Goal: Book appointment/travel/reservation

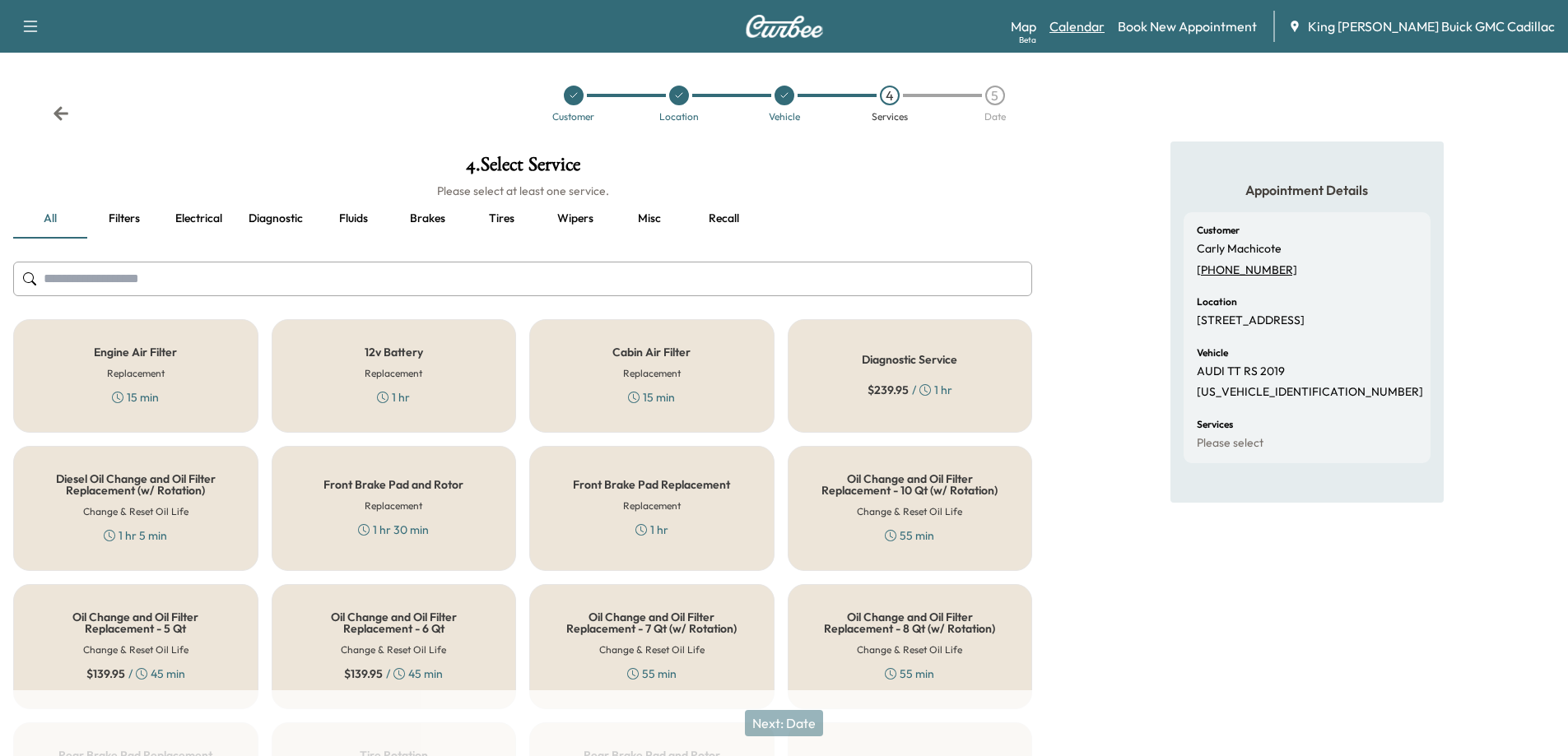
click at [1102, 28] on link "Calendar" at bounding box center [1076, 26] width 56 height 20
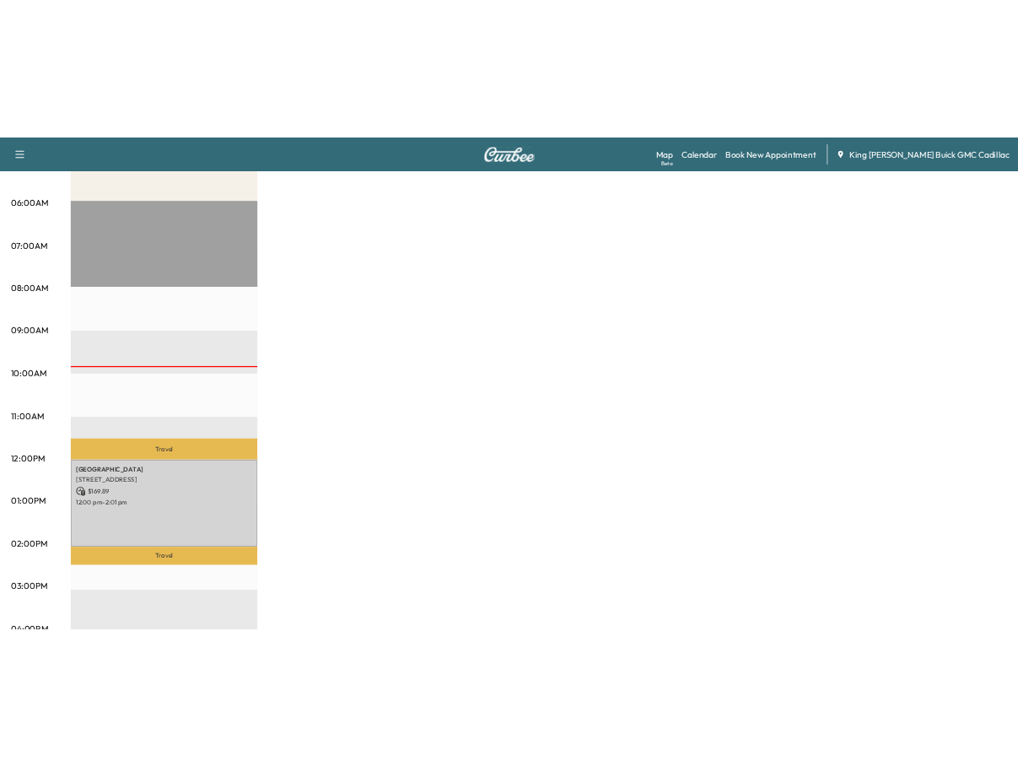
scroll to position [337, 0]
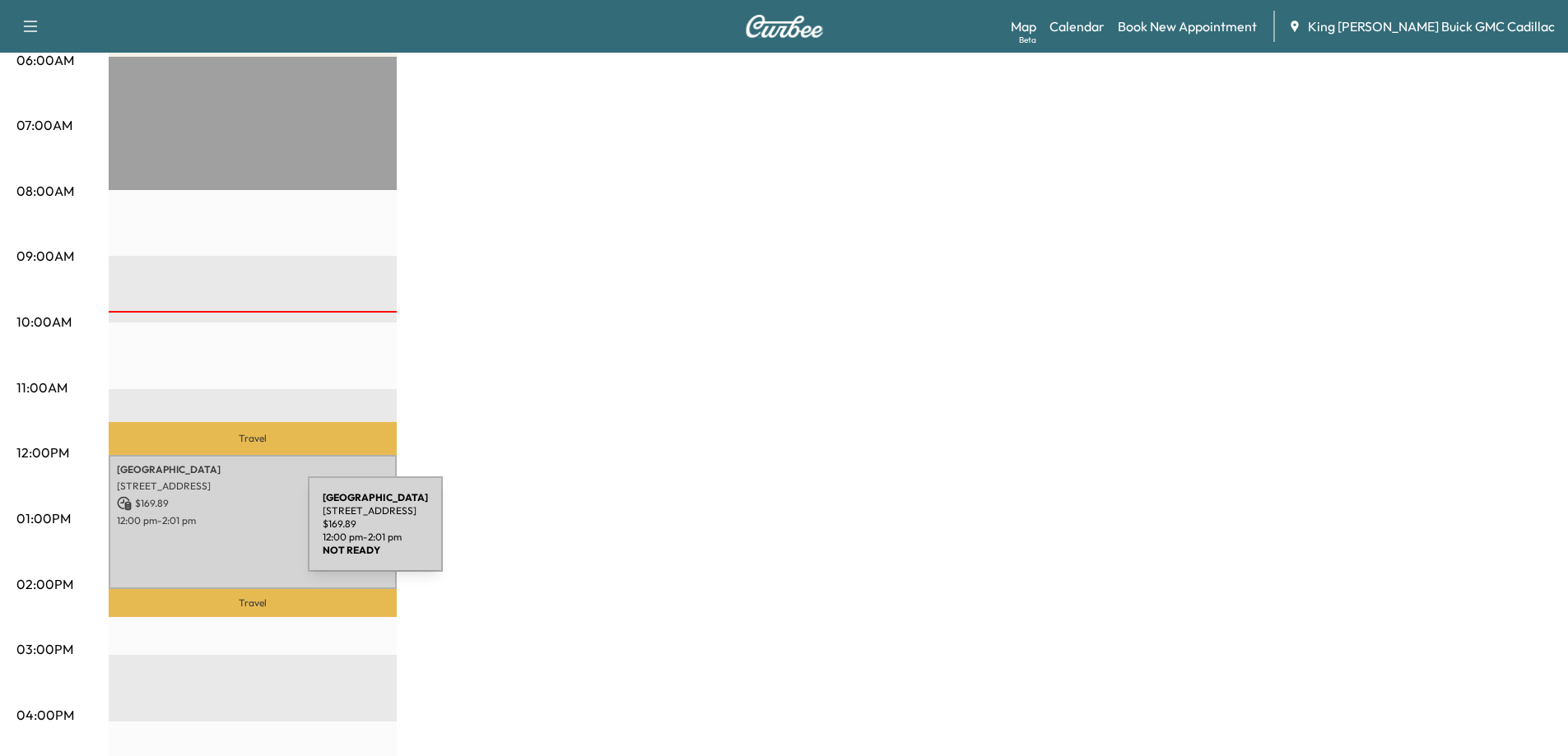
click at [184, 534] on div "[GEOGRAPHIC_DATA] [STREET_ADDRESS] $ 169.89 12:00 pm - 2:01 pm" at bounding box center [252, 521] width 288 height 134
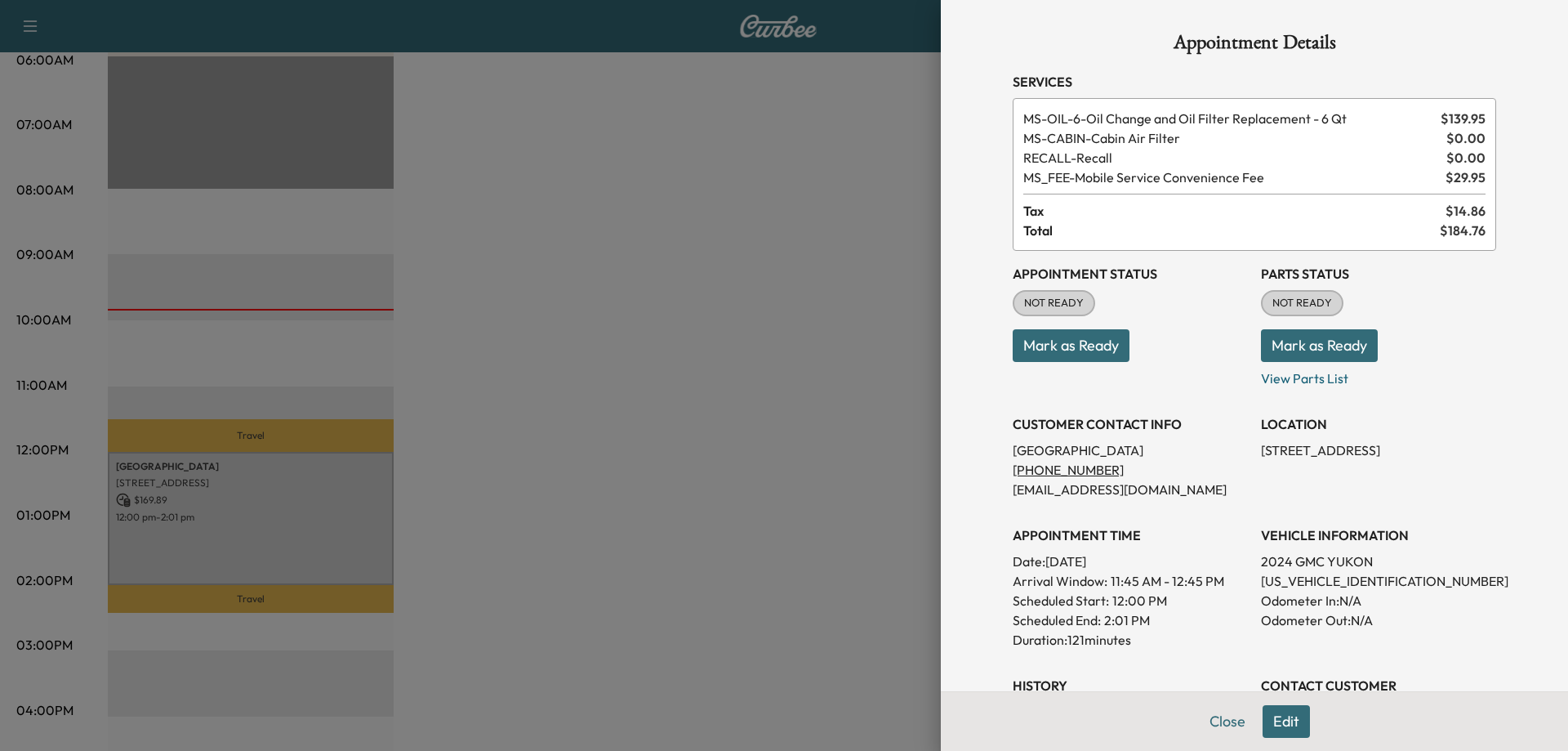
click at [1040, 348] on button "Mark as Ready" at bounding box center [1071, 346] width 117 height 33
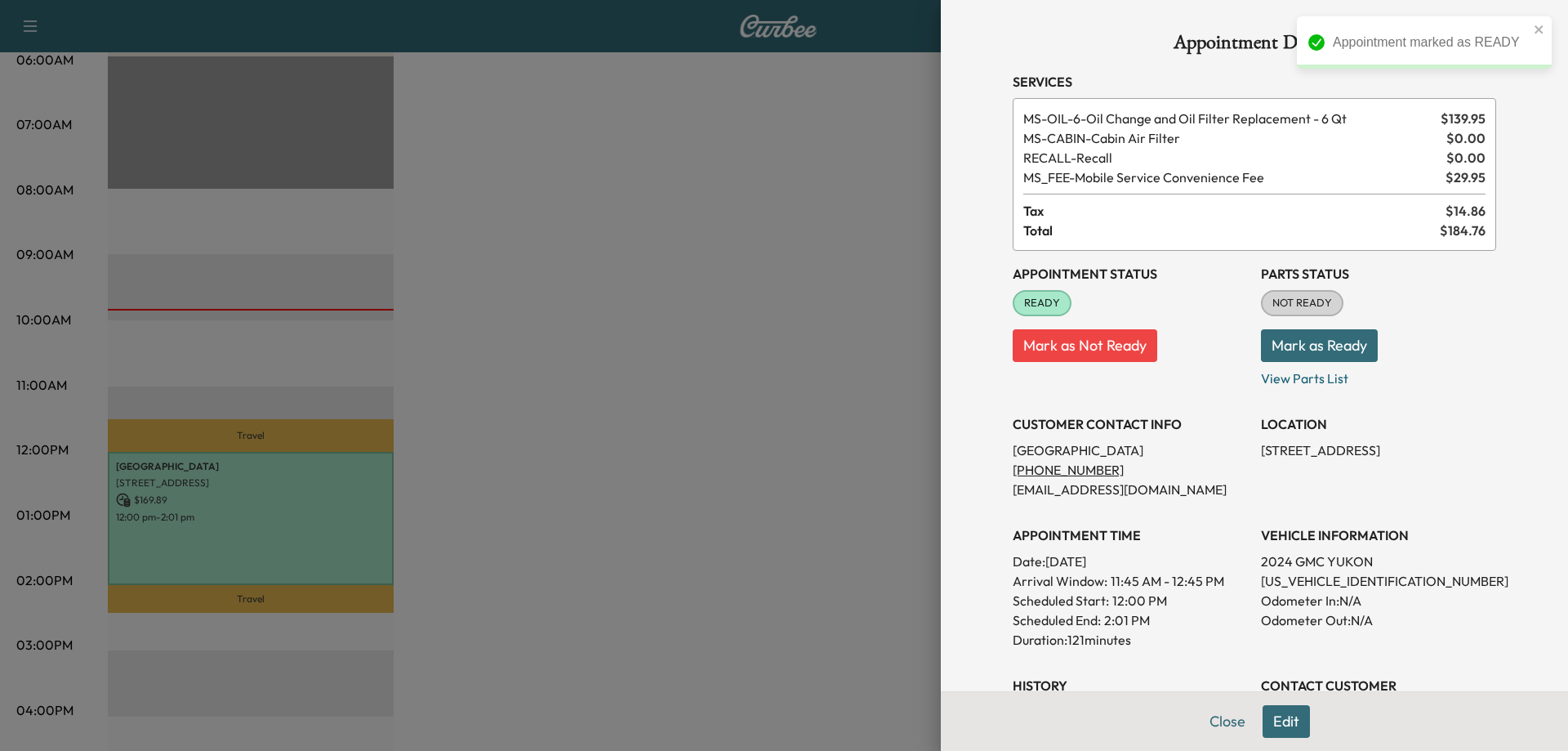
click at [1226, 722] on button "Close" at bounding box center [1227, 722] width 57 height 33
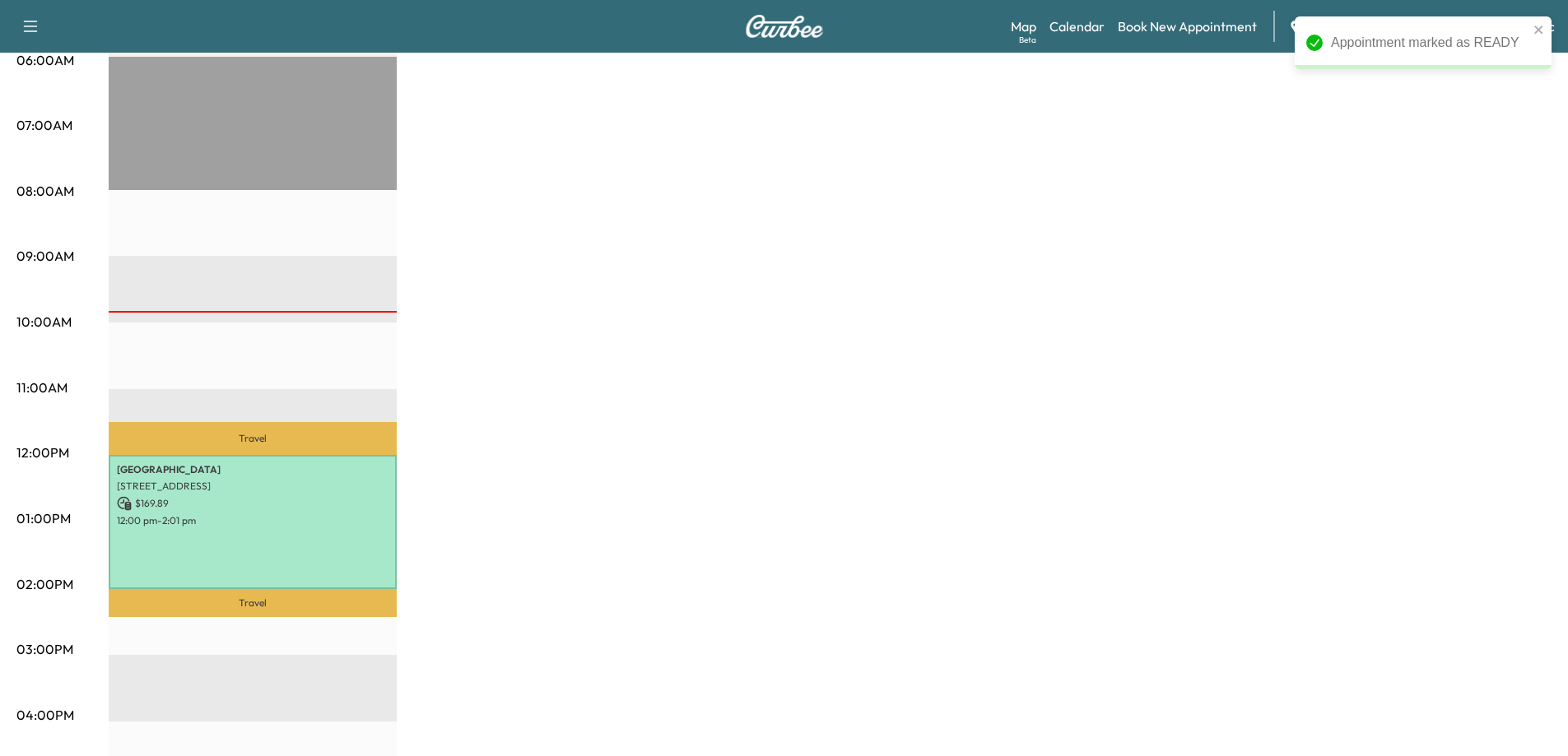
click at [847, 543] on div "Brightdrop Revenue $ 169.89 Work Time 121 mins Transit Time 55 mins Travel [GEO…" at bounding box center [829, 502] width 1442 height 1234
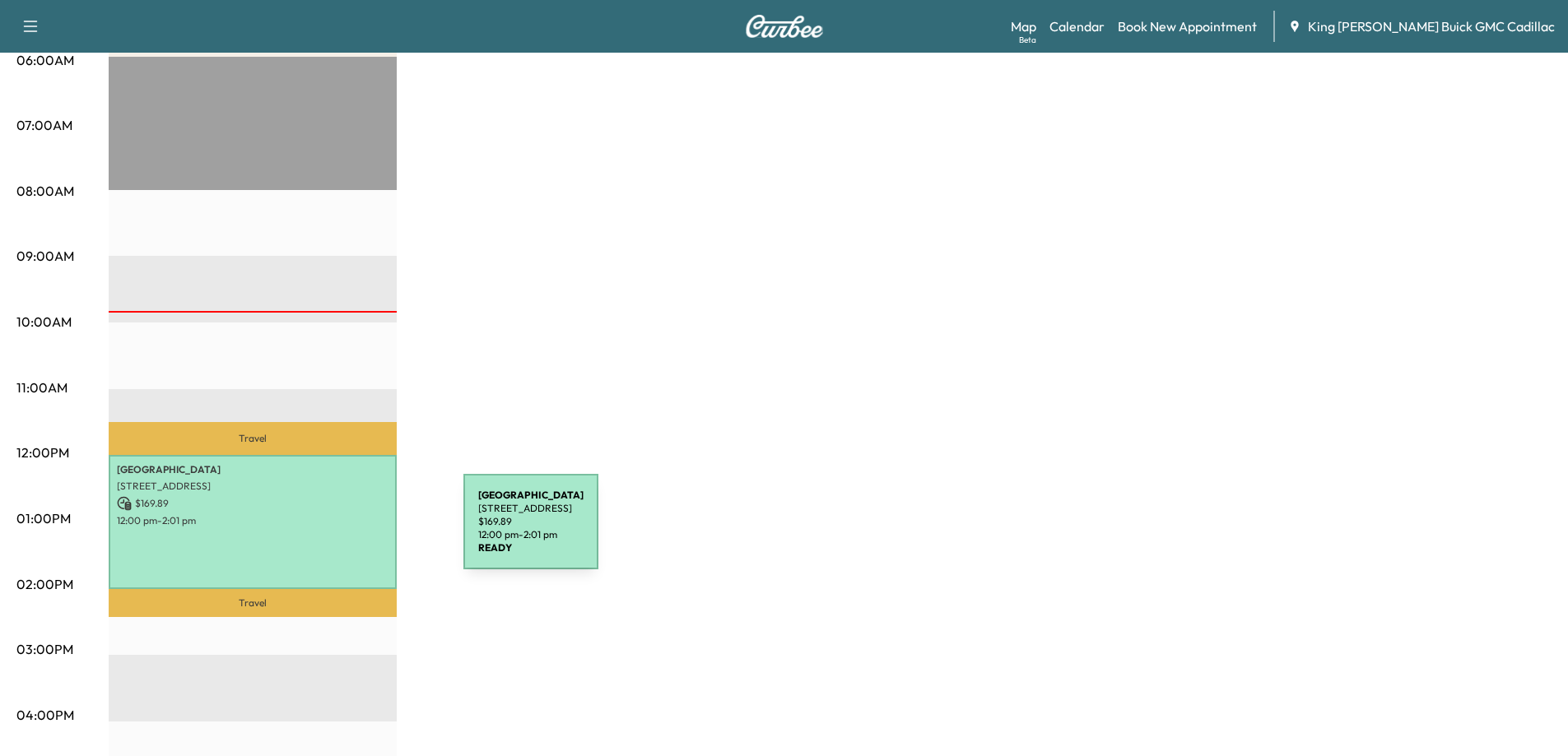
click at [340, 532] on div "[GEOGRAPHIC_DATA] [STREET_ADDRESS] $ 169.89 12:00 pm - 2:01 pm" at bounding box center [252, 521] width 288 height 134
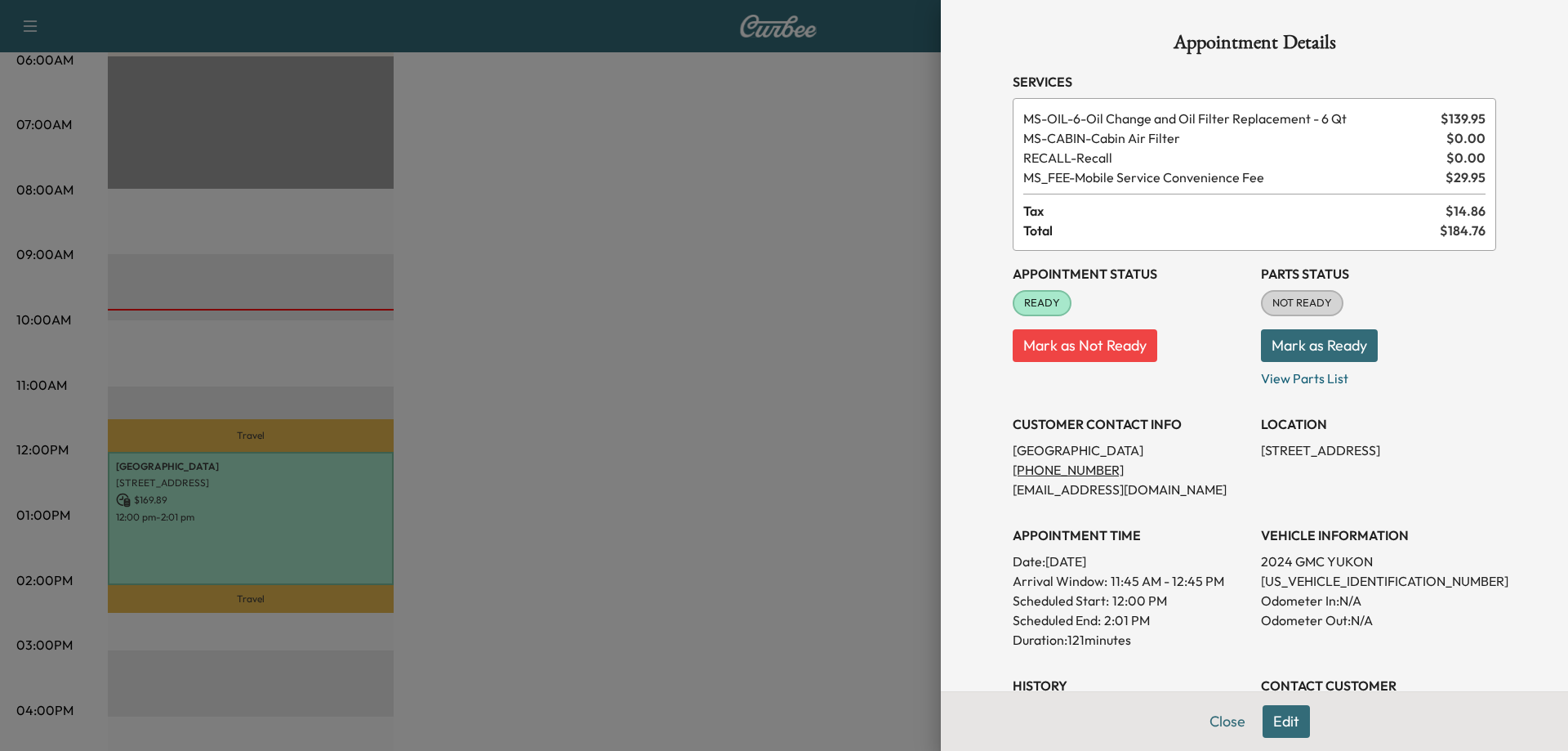
click at [993, 366] on div "Appointment Details Services MS-OIL-6 - Oil Change and Oil Filter Replacement -…" at bounding box center [1254, 472] width 523 height 944
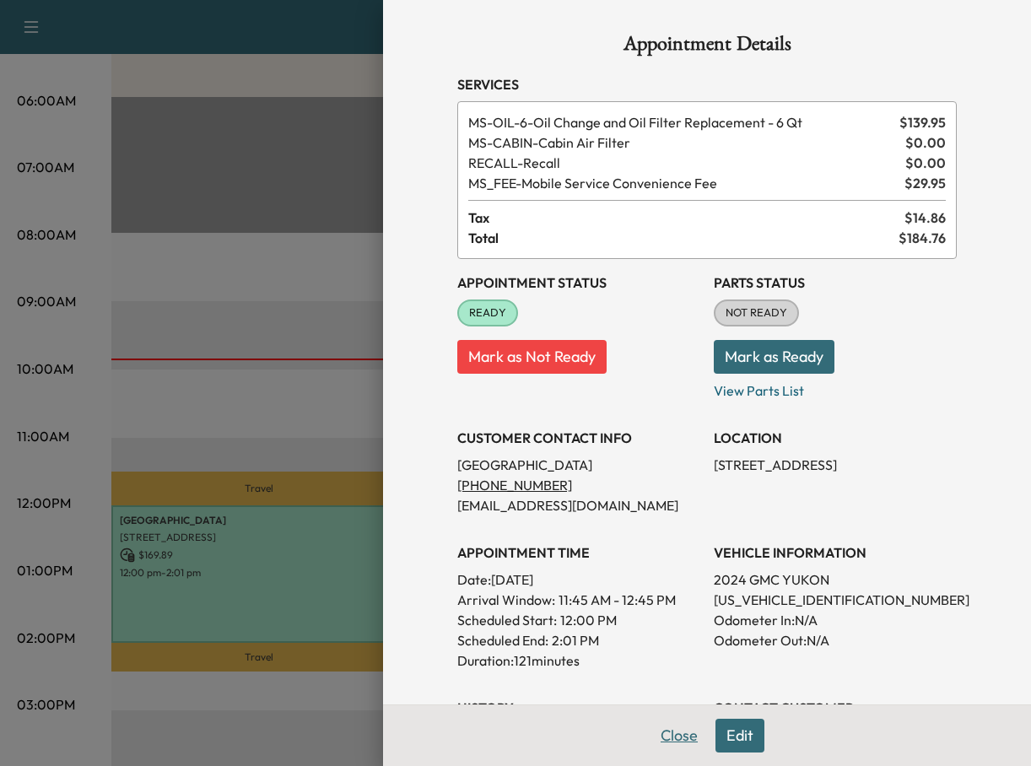
click at [679, 740] on button "Close" at bounding box center [678, 736] width 59 height 34
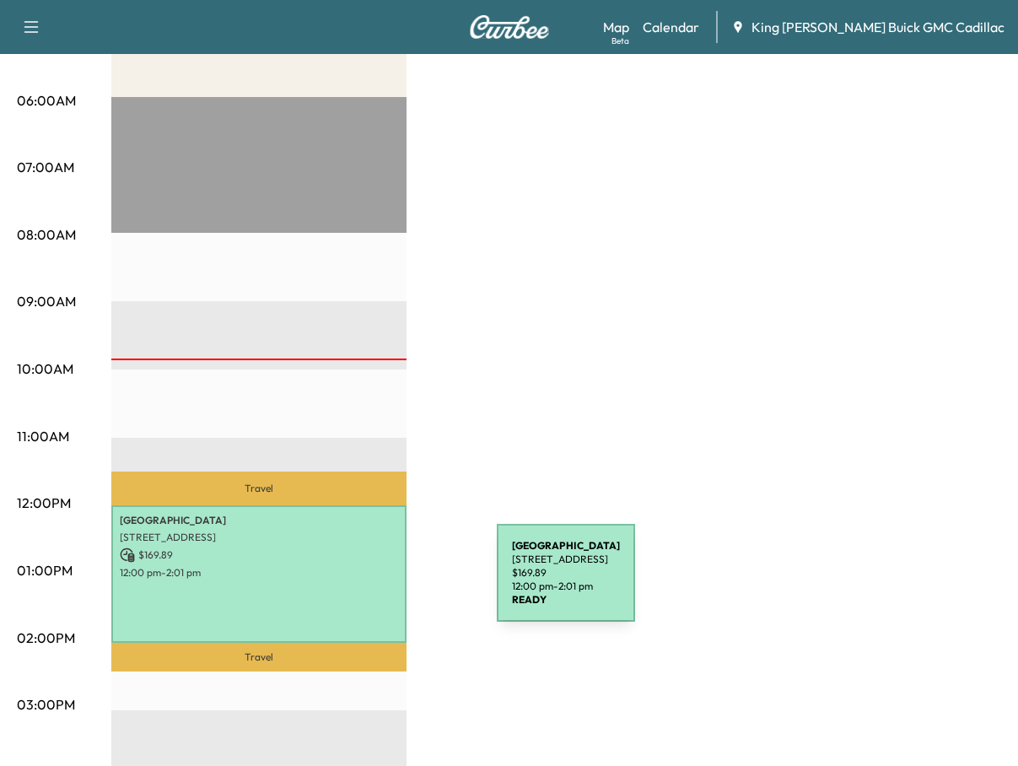
click at [368, 584] on div "[GEOGRAPHIC_DATA] [STREET_ADDRESS] $ 169.89 12:00 pm - 2:01 pm" at bounding box center [258, 573] width 295 height 137
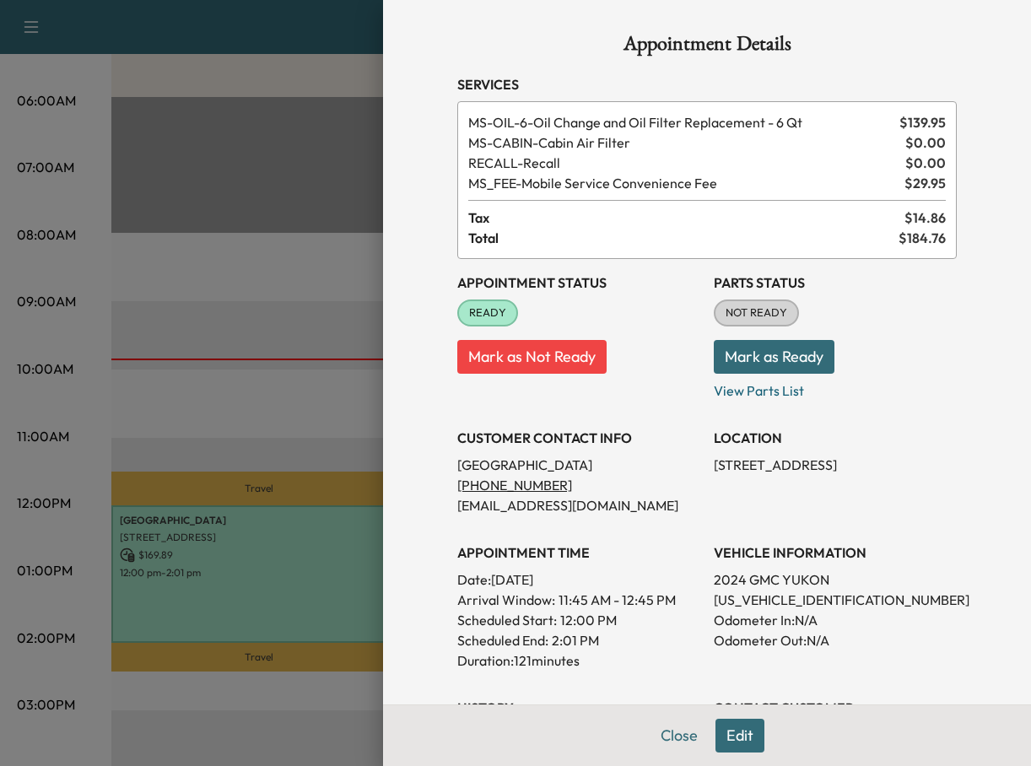
click at [331, 416] on div at bounding box center [515, 383] width 1031 height 766
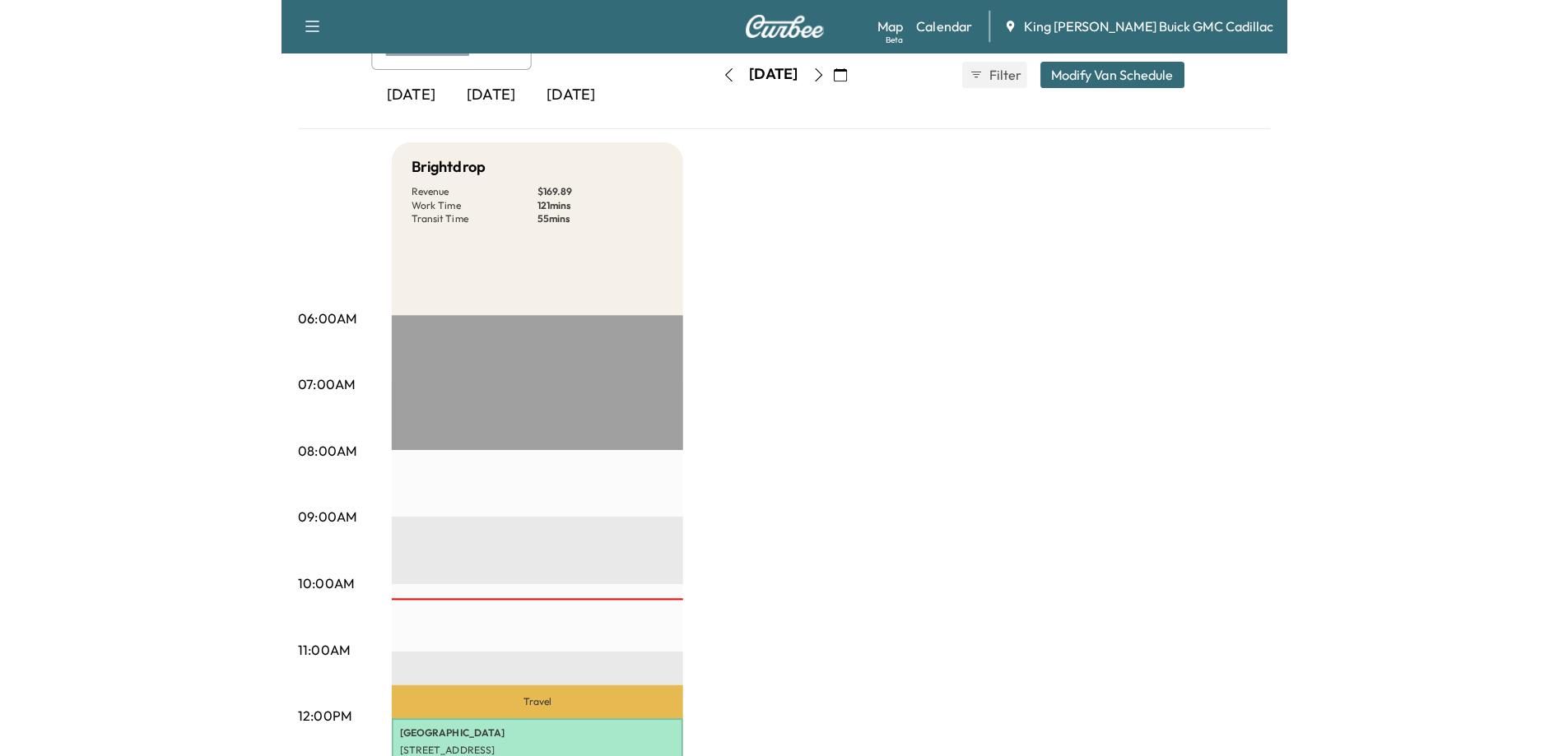
scroll to position [82, 0]
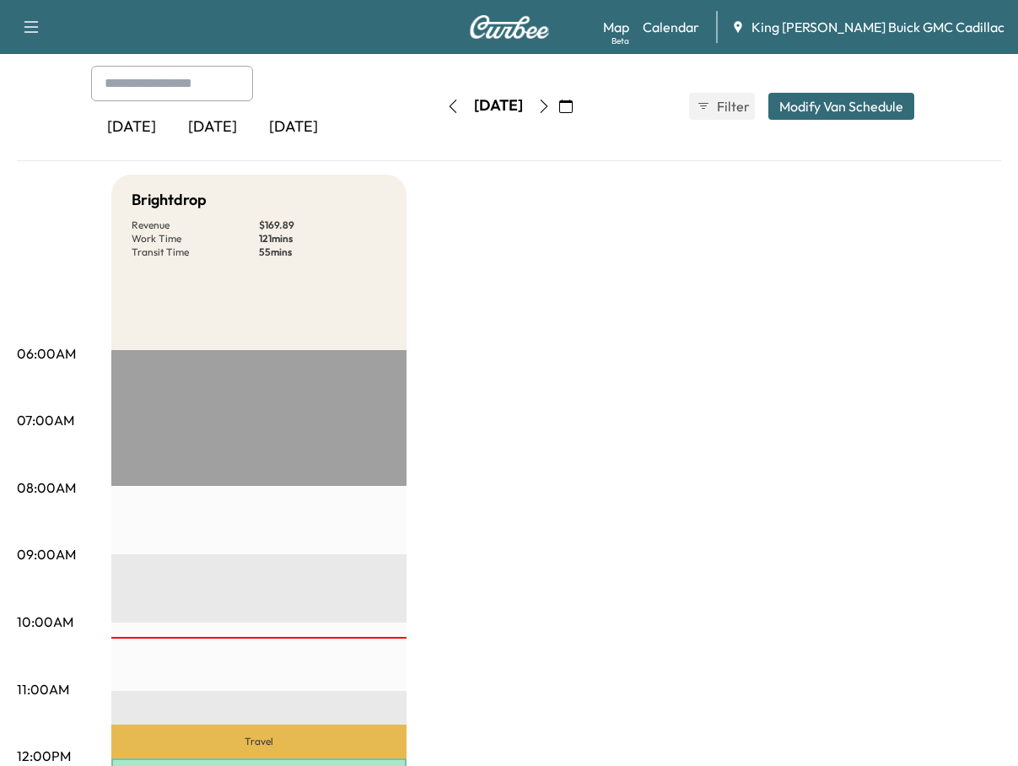
click at [557, 157] on div "[DATE] [DATE] [DATE] [DATE] September 2025 S M T W T F S 31 1 2 3 4 5 6 7 8 9 1…" at bounding box center [509, 113] width 984 height 95
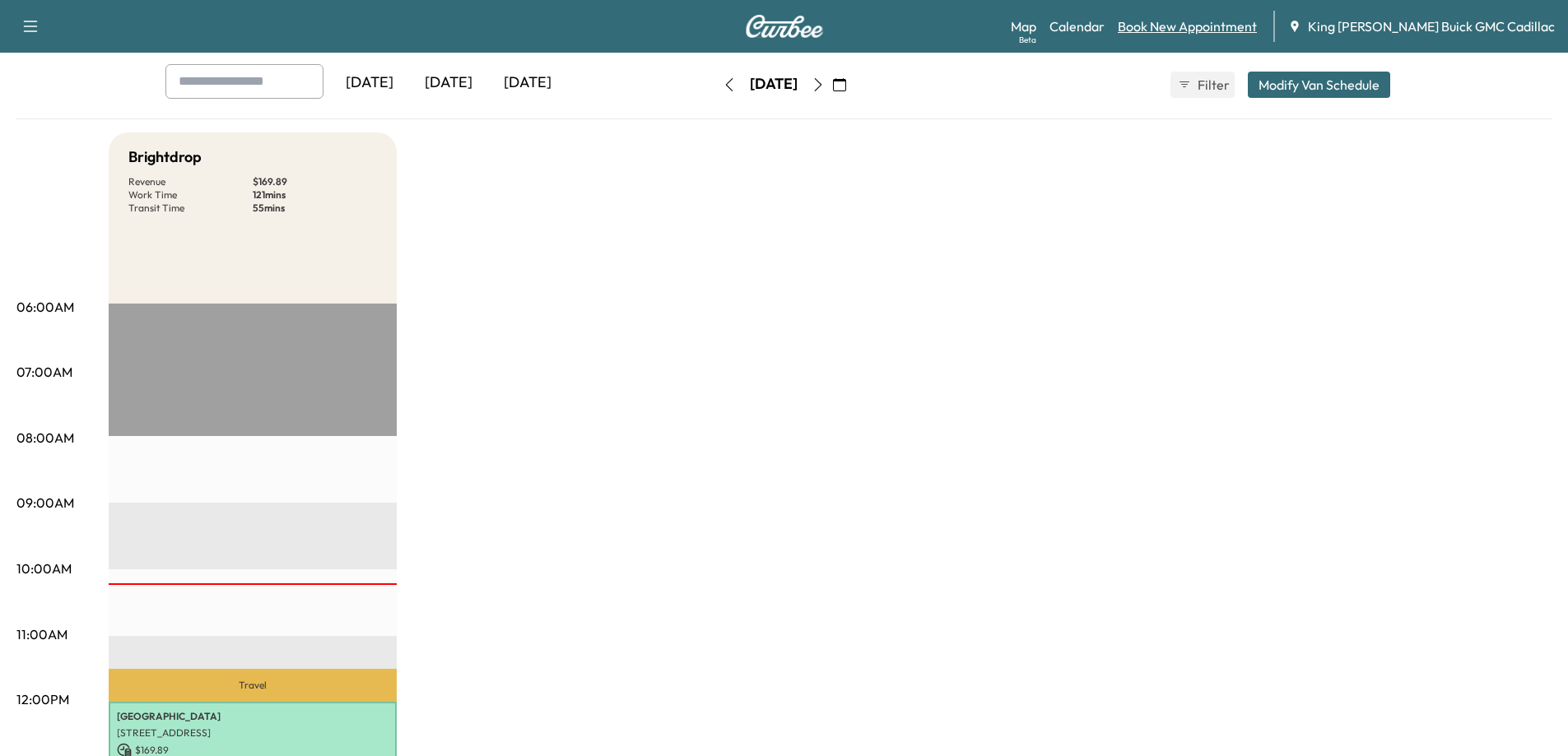
click at [1266, 19] on div "Map Beta Calendar Book New Appointment King [PERSON_NAME] Buick GMC Cadillac" at bounding box center [1282, 26] width 543 height 31
click at [1257, 25] on link "Book New Appointment" at bounding box center [1186, 26] width 140 height 20
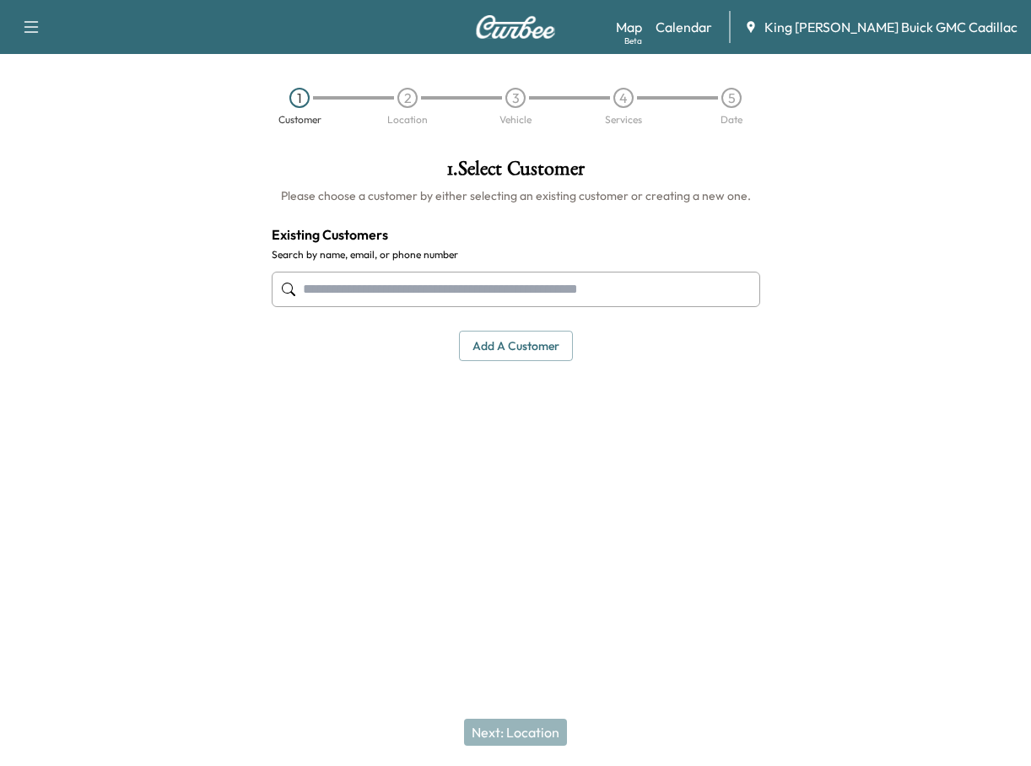
click at [536, 300] on input "text" at bounding box center [516, 289] width 488 height 35
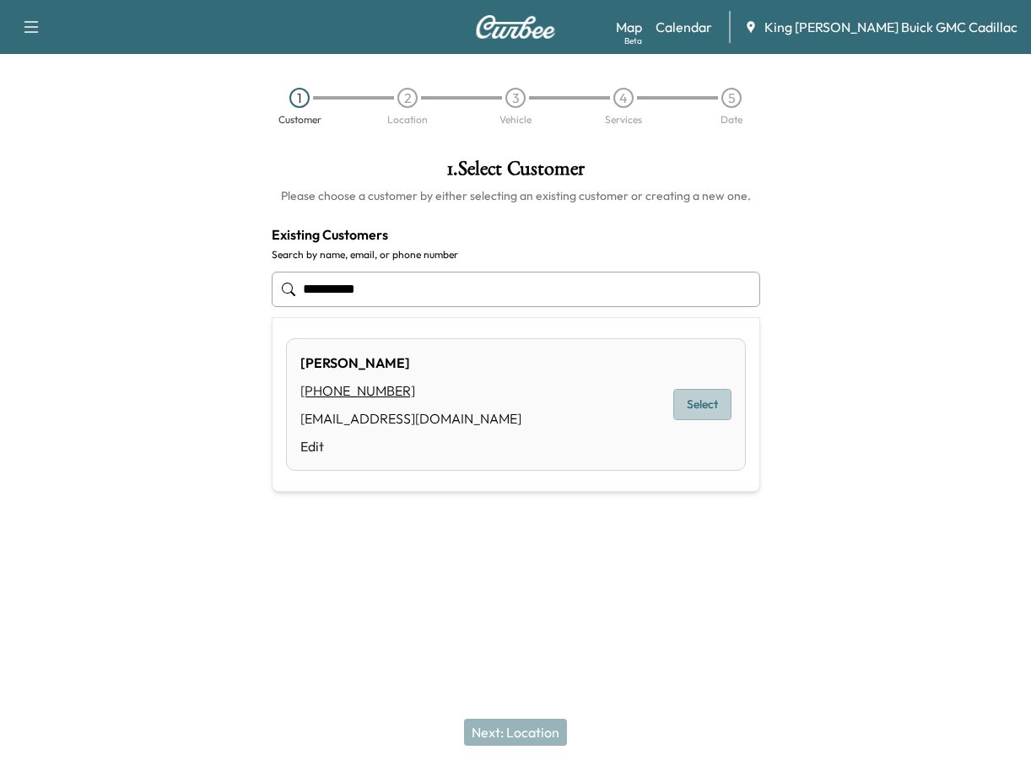
click at [719, 414] on button "Select" at bounding box center [702, 404] width 58 height 31
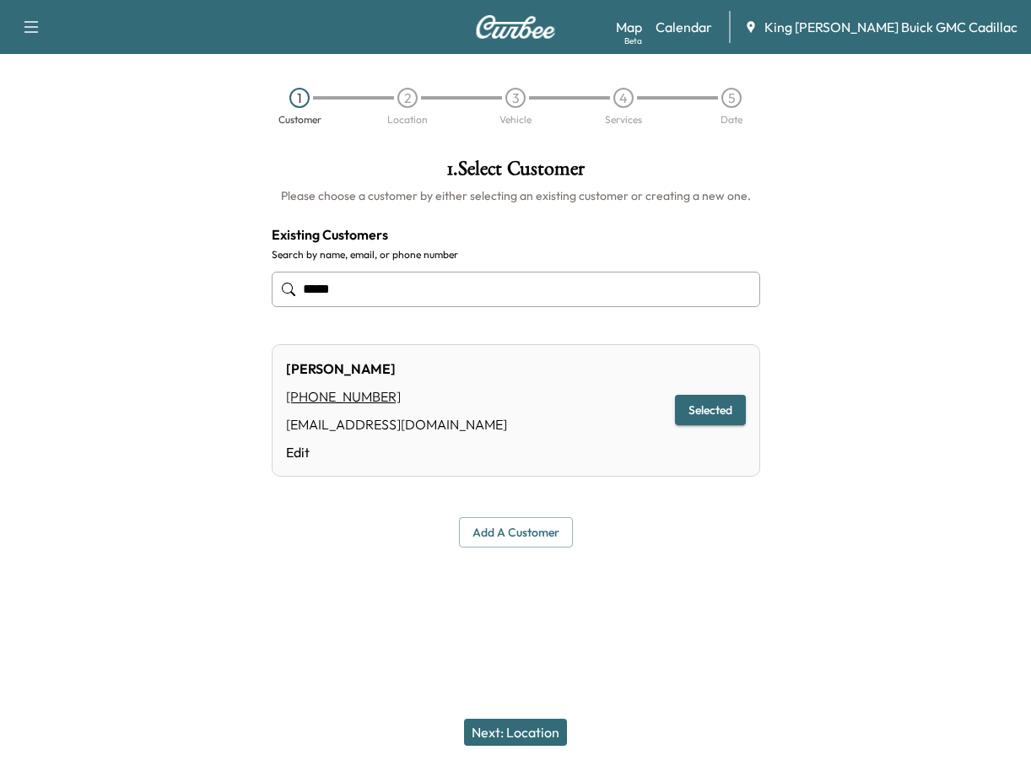
type input "****"
click at [724, 414] on button "Selected" at bounding box center [710, 410] width 71 height 31
click at [516, 725] on button "Next: Location" at bounding box center [515, 732] width 103 height 27
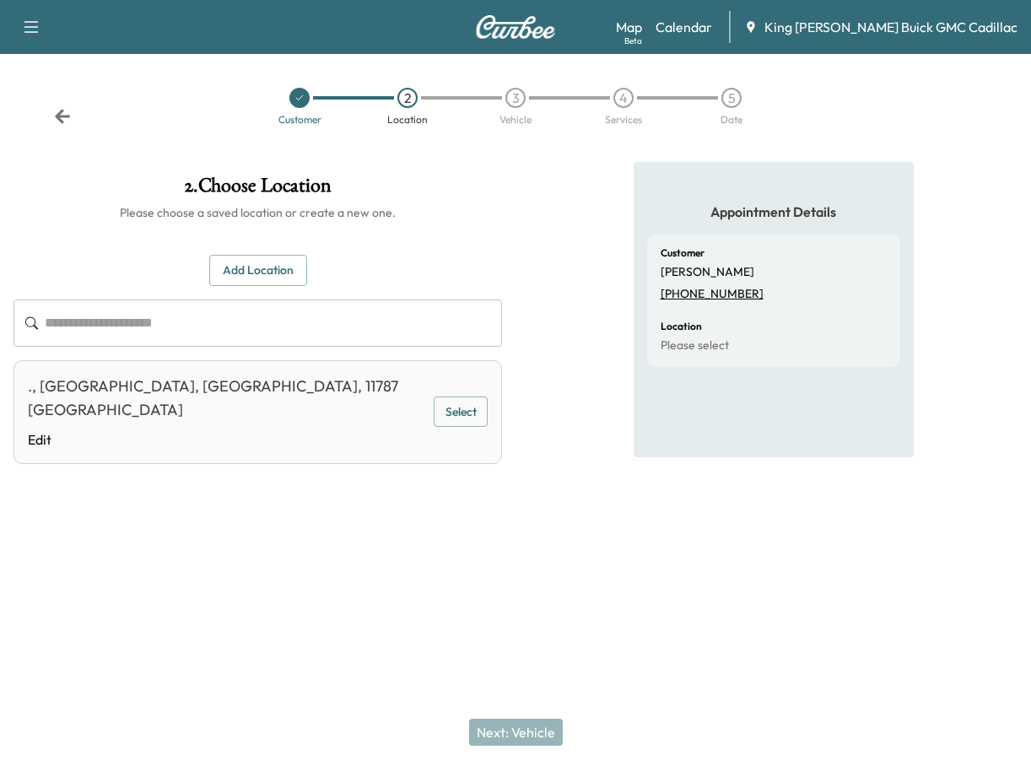
click at [213, 286] on button "Add Location" at bounding box center [258, 270] width 98 height 31
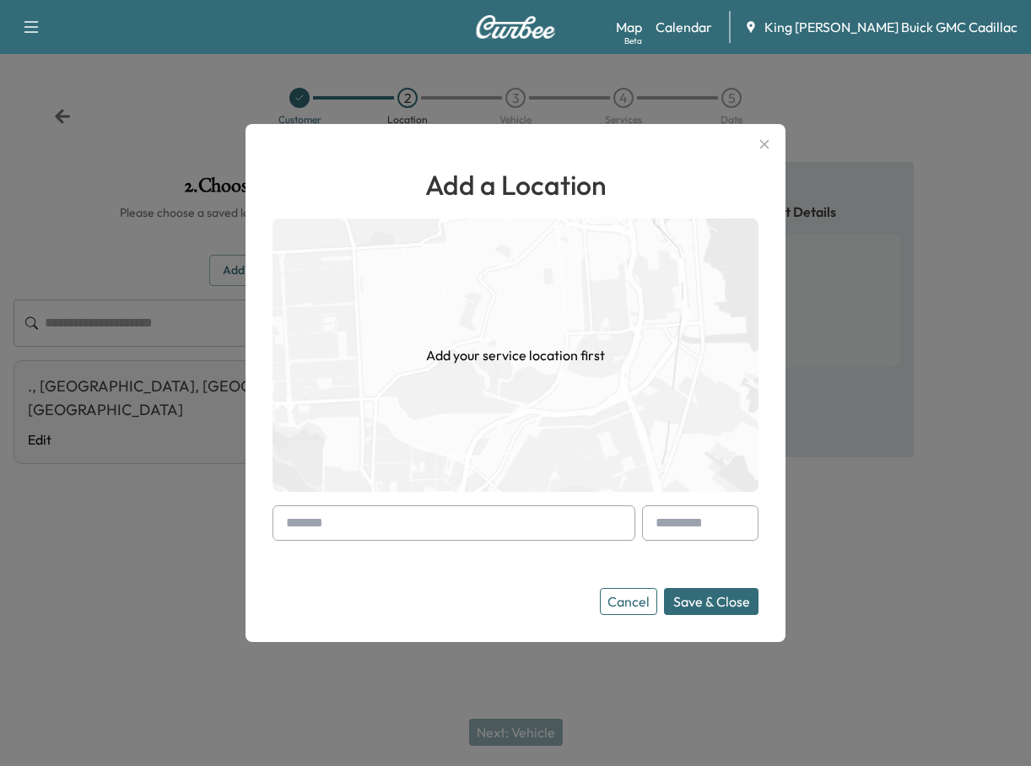
click at [336, 520] on input "text" at bounding box center [453, 522] width 363 height 35
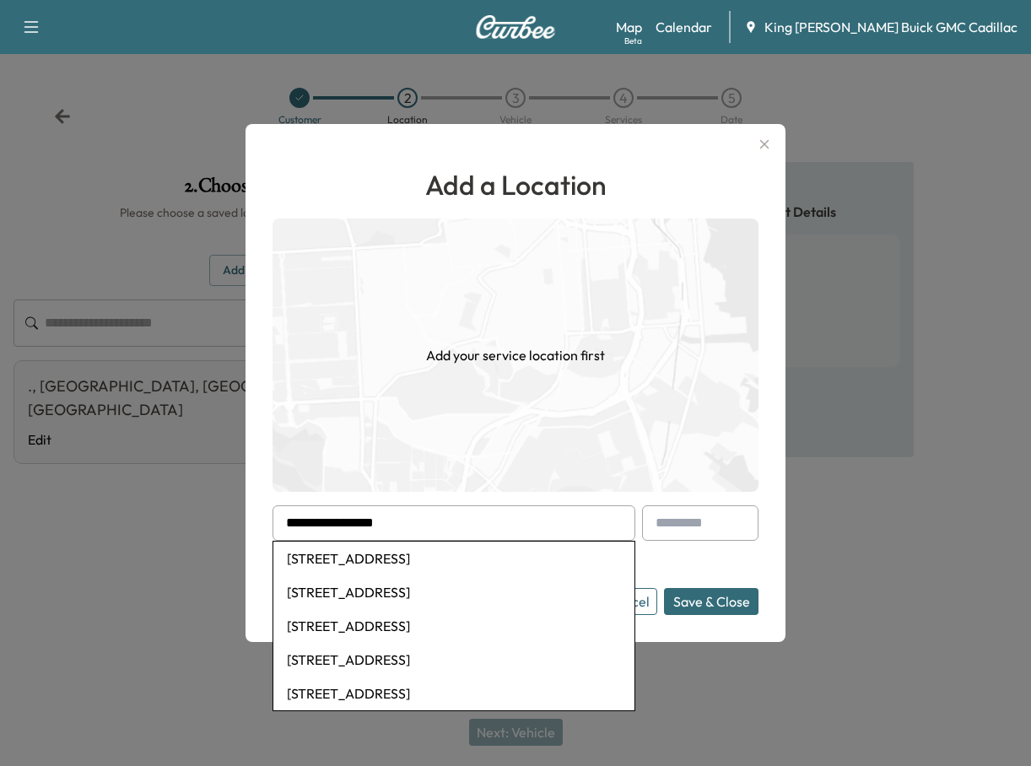
click at [521, 628] on li "[STREET_ADDRESS]" at bounding box center [453, 626] width 361 height 34
type input "**********"
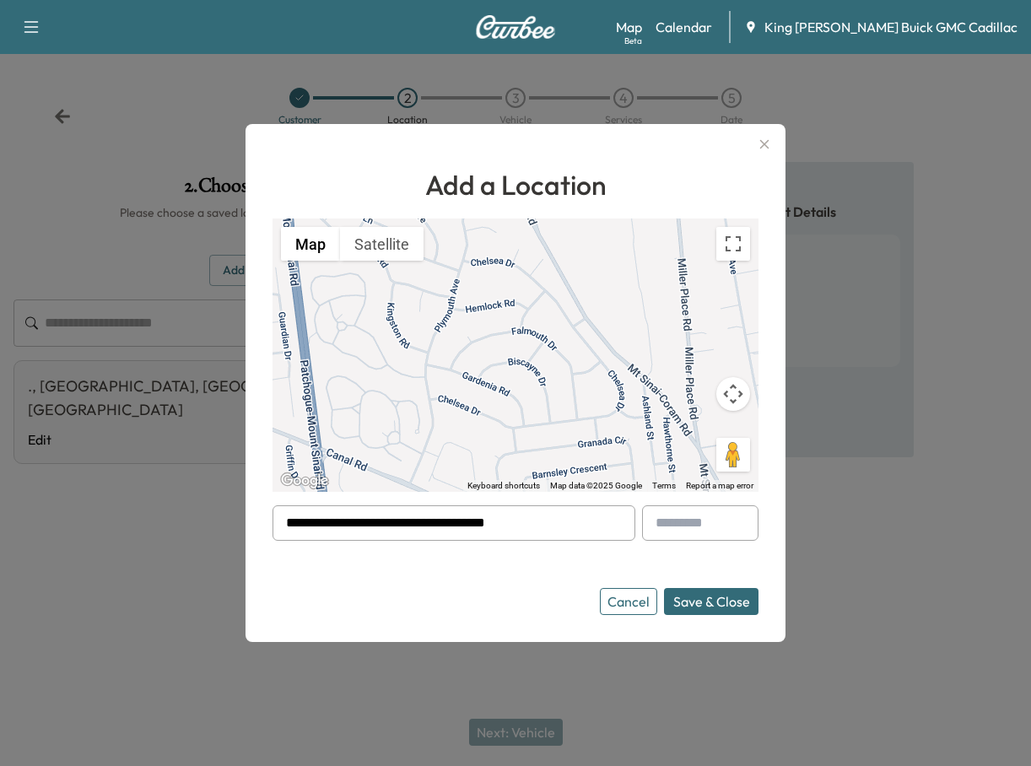
click at [702, 610] on button "Save & Close" at bounding box center [711, 601] width 94 height 27
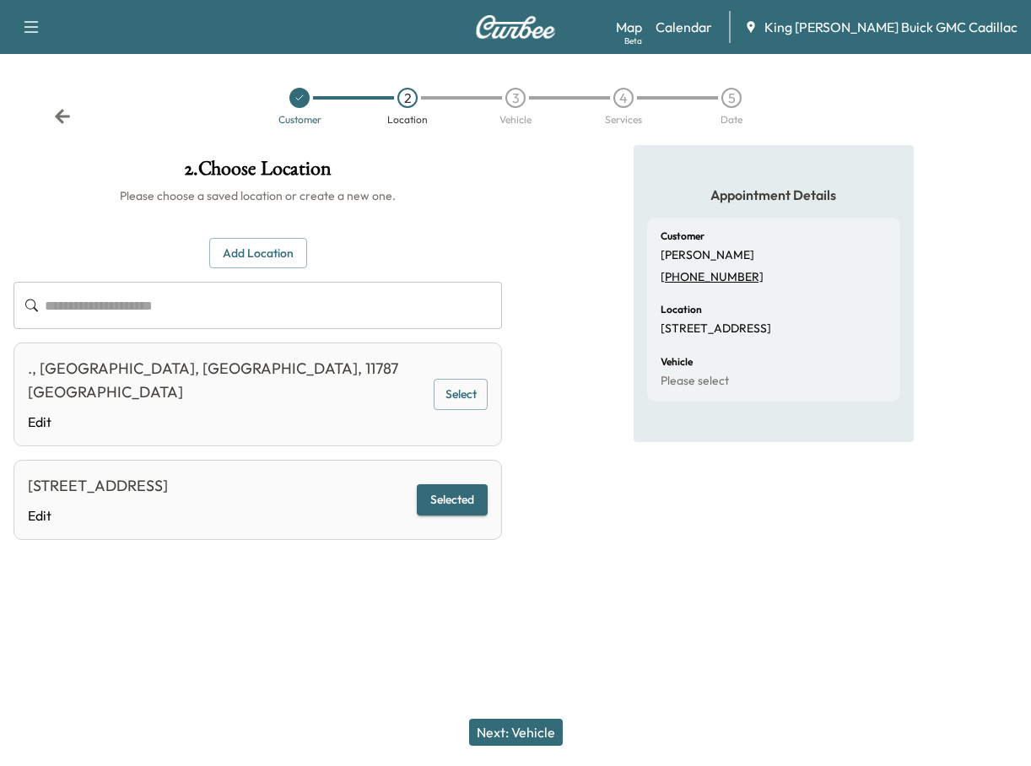
click at [548, 730] on button "Next: Vehicle" at bounding box center [516, 732] width 94 height 27
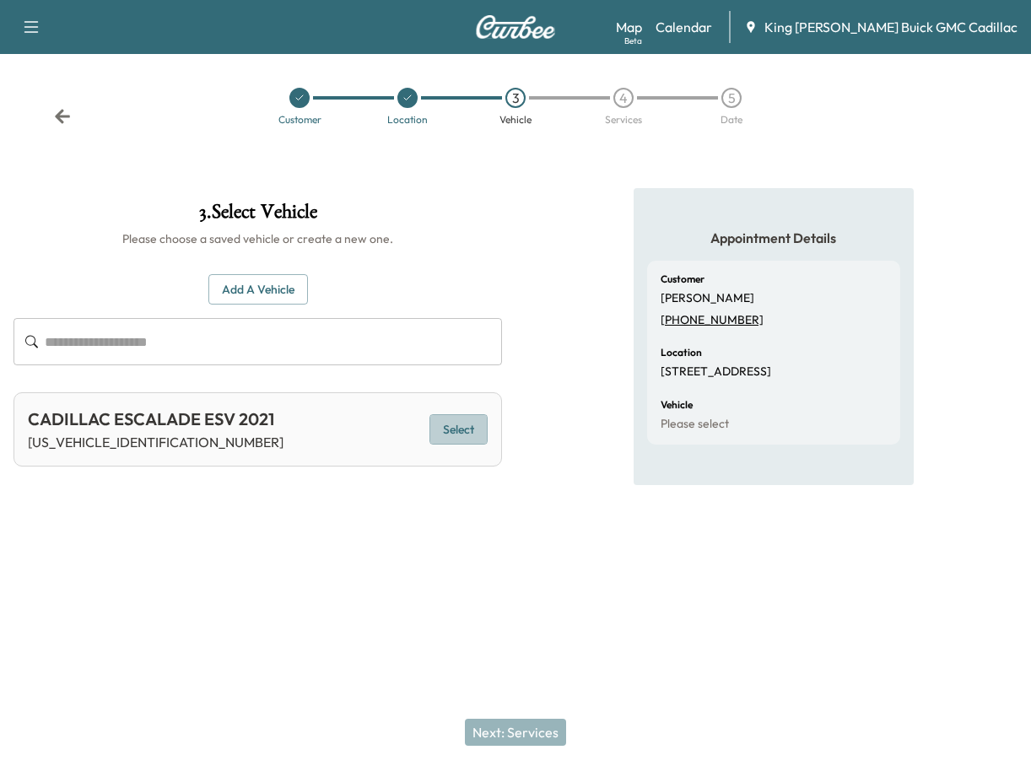
click at [440, 439] on button "Select" at bounding box center [458, 429] width 58 height 31
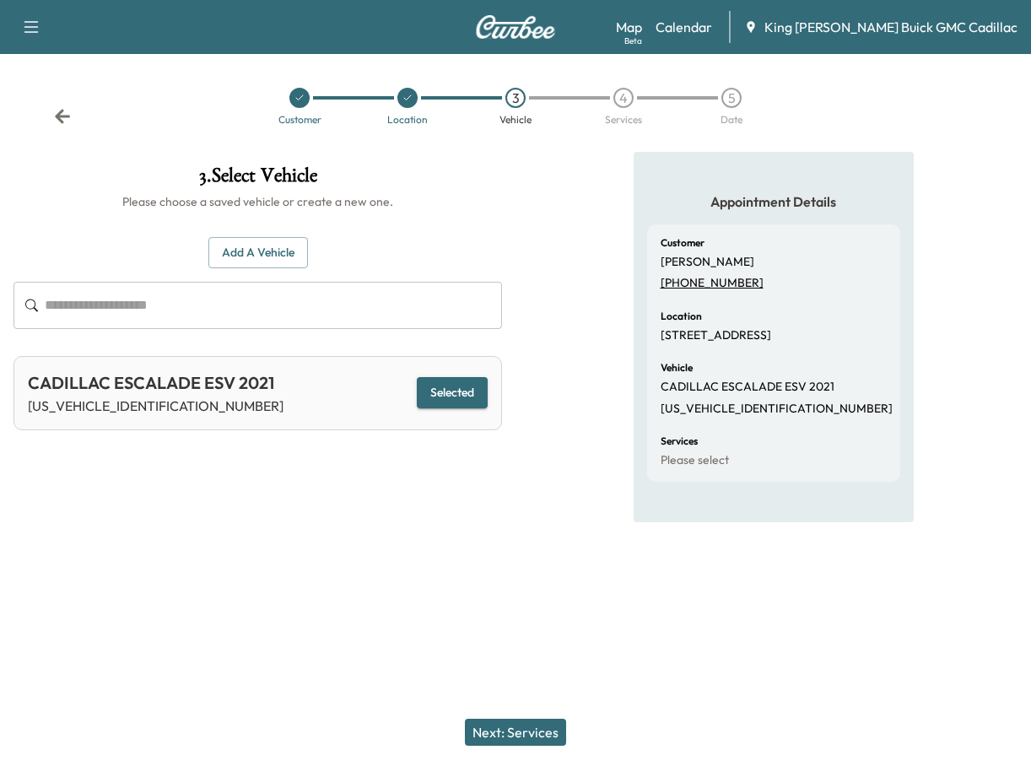
click at [526, 735] on button "Next: Services" at bounding box center [515, 732] width 101 height 27
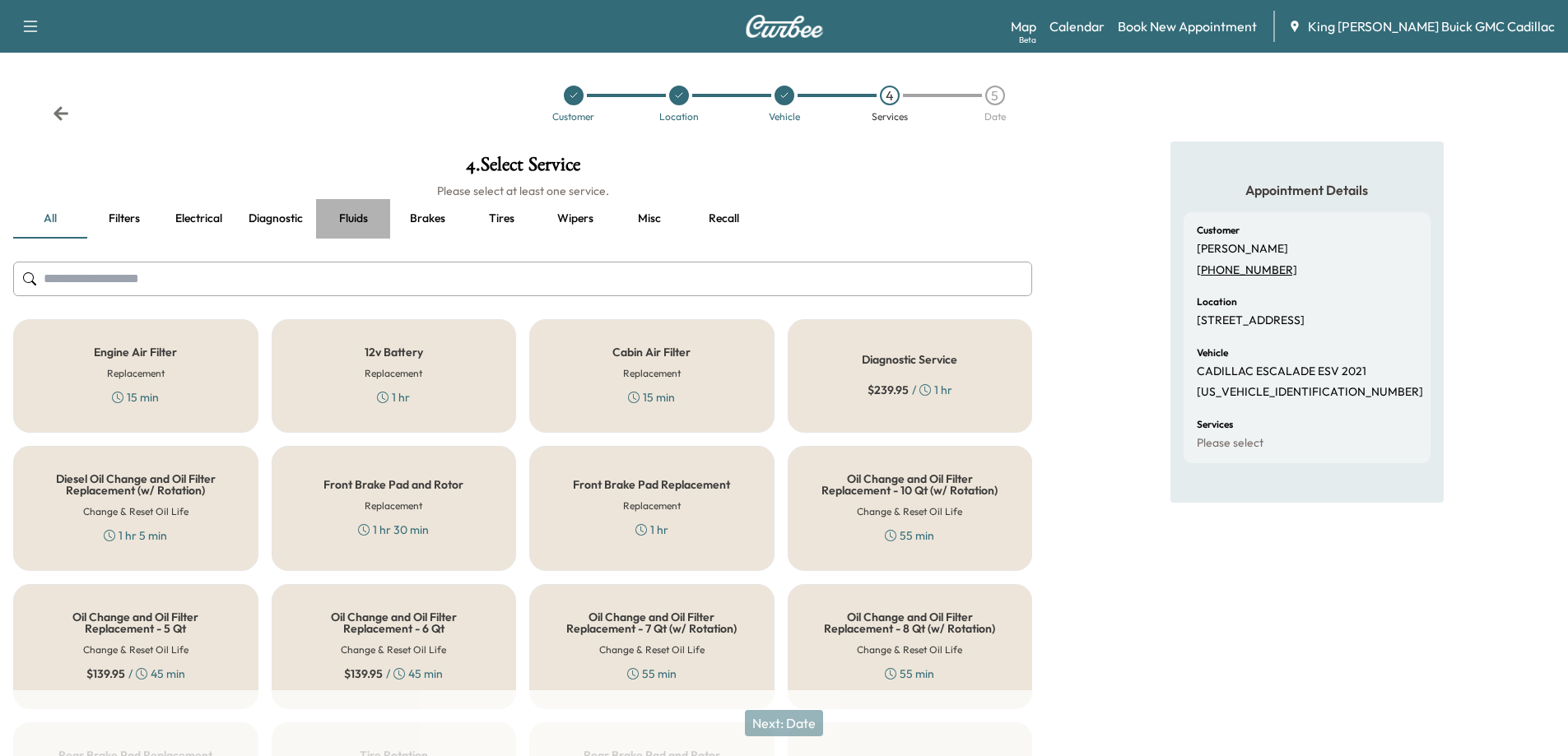
click at [341, 220] on button "Fluids" at bounding box center [353, 219] width 74 height 39
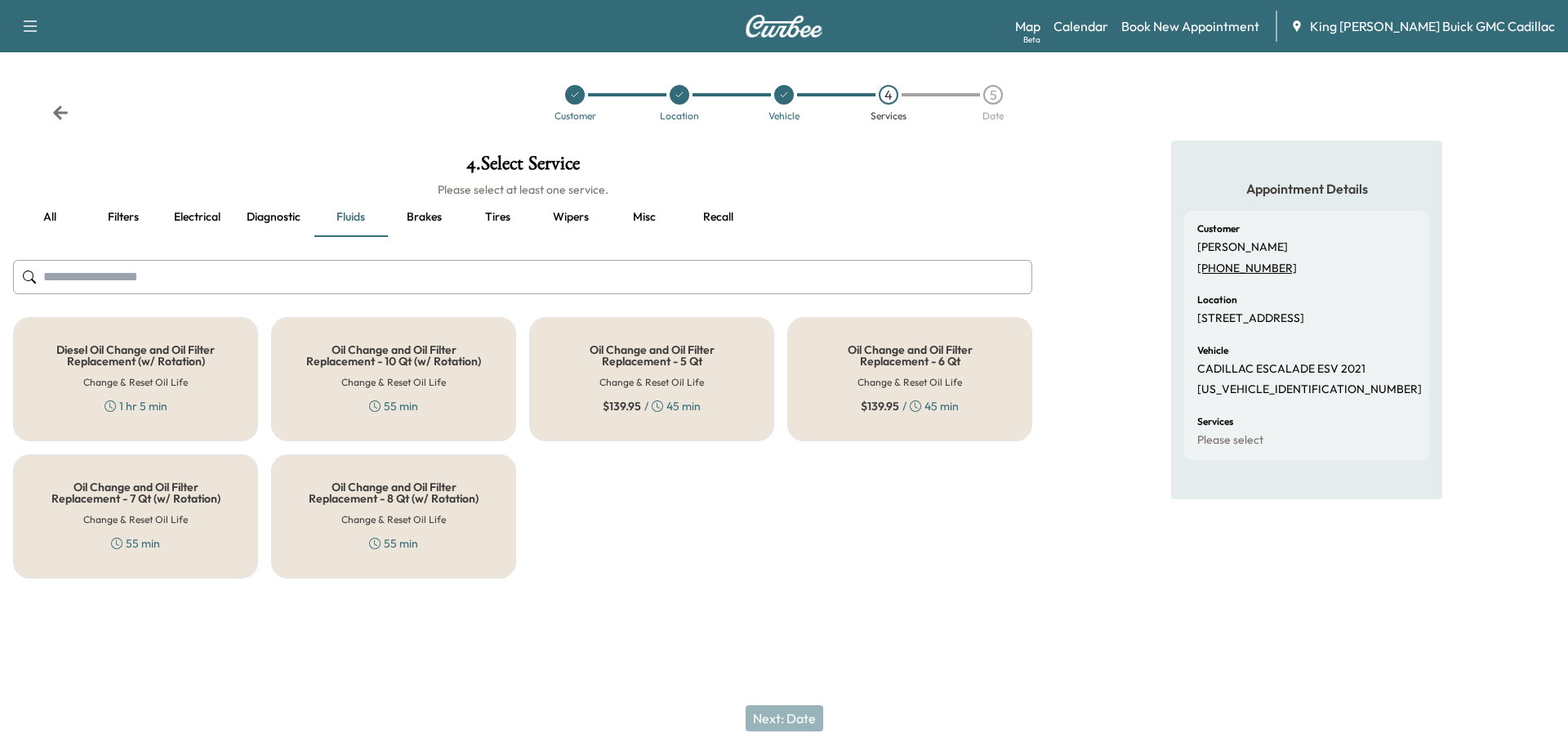
click at [616, 544] on div "Diesel Oil Change and Oil Filter Replacement (w/ Rotation) Change & Reset Oil L…" at bounding box center [522, 448] width 1019 height 262
click at [814, 375] on div "Oil Change and Oil Filter Replacement - 6 Qt Change & Reset Oil Life $ 139.95 /…" at bounding box center [909, 379] width 245 height 124
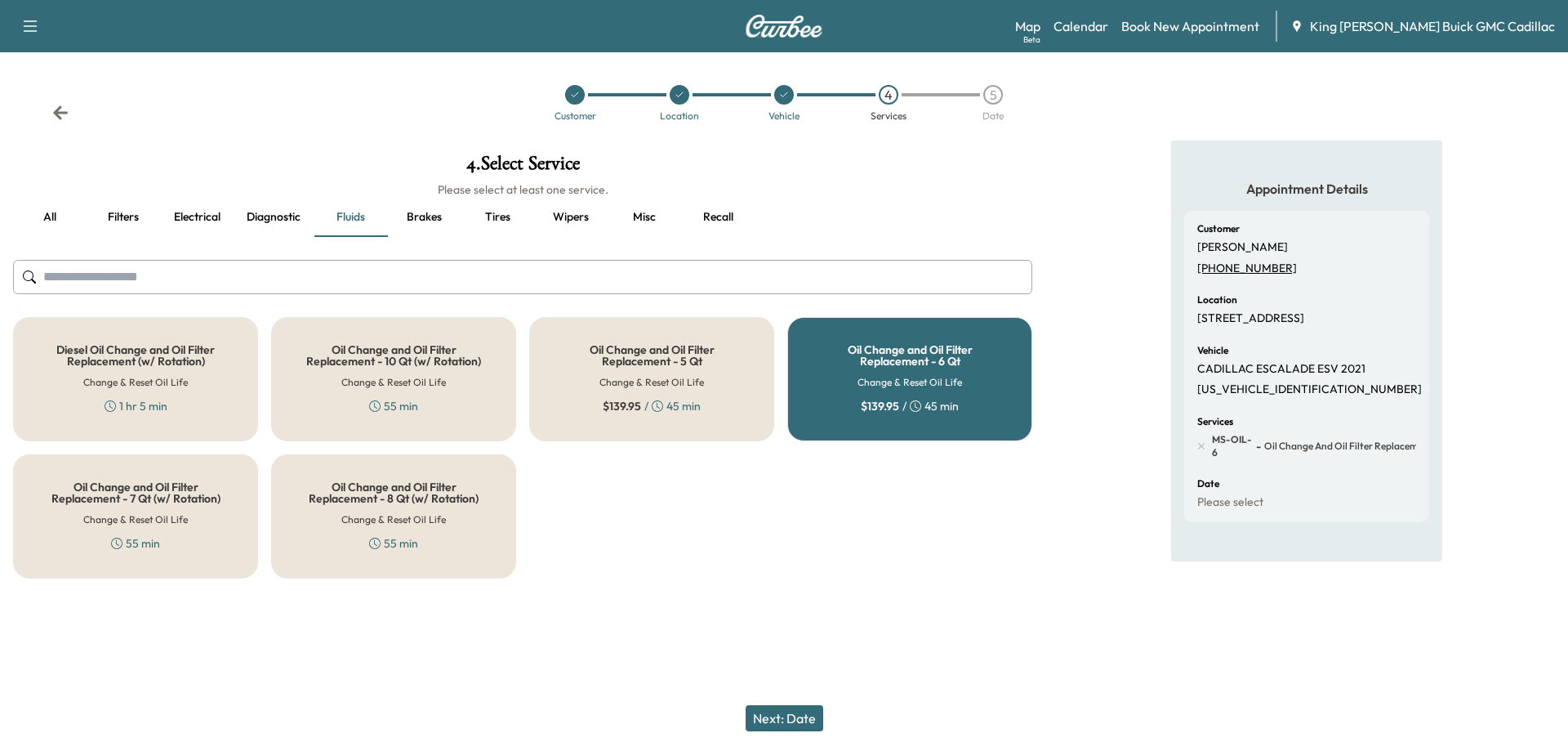
click at [645, 207] on button "Misc" at bounding box center [644, 217] width 74 height 39
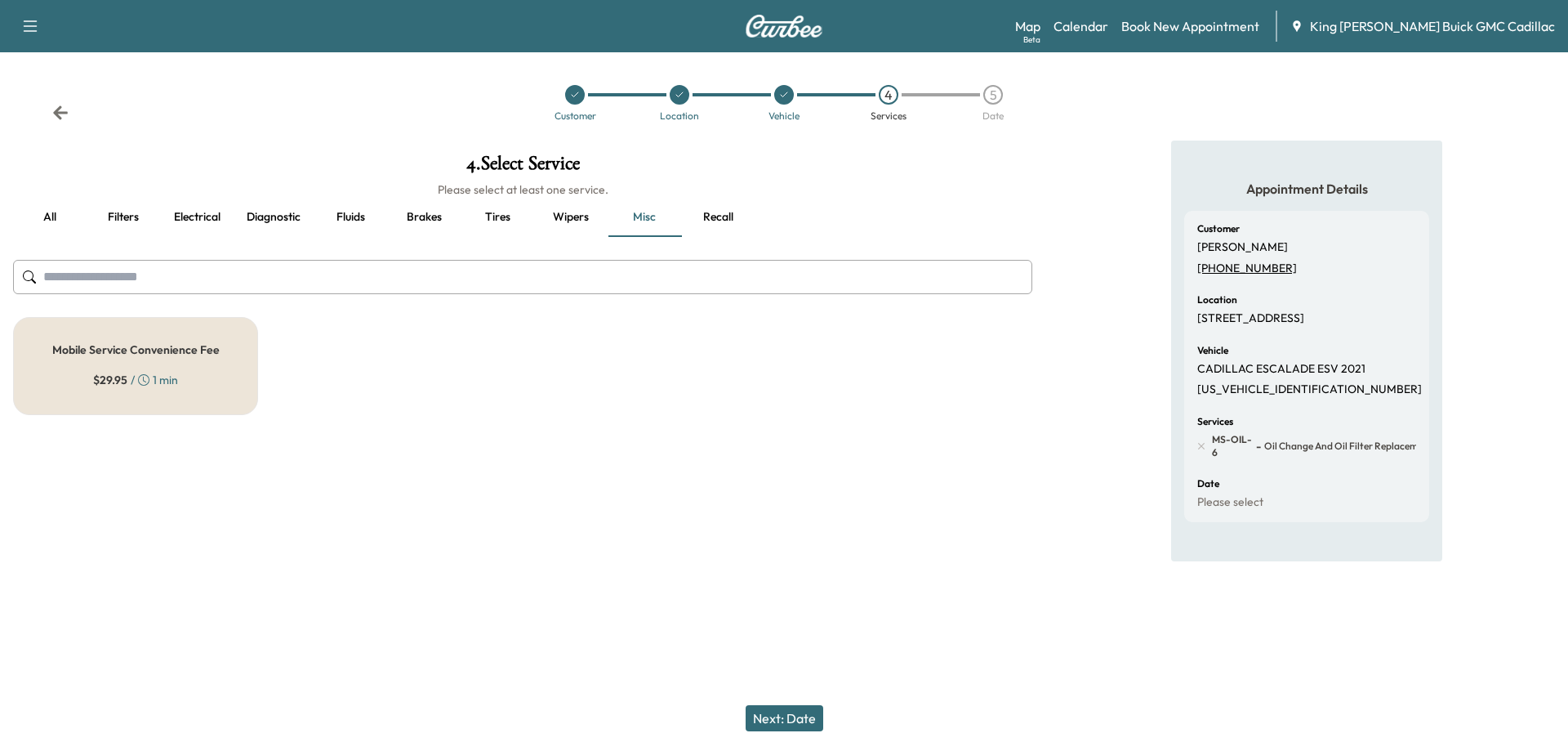
click at [169, 378] on div "$ 29.95 / 1 min" at bounding box center [136, 380] width 85 height 16
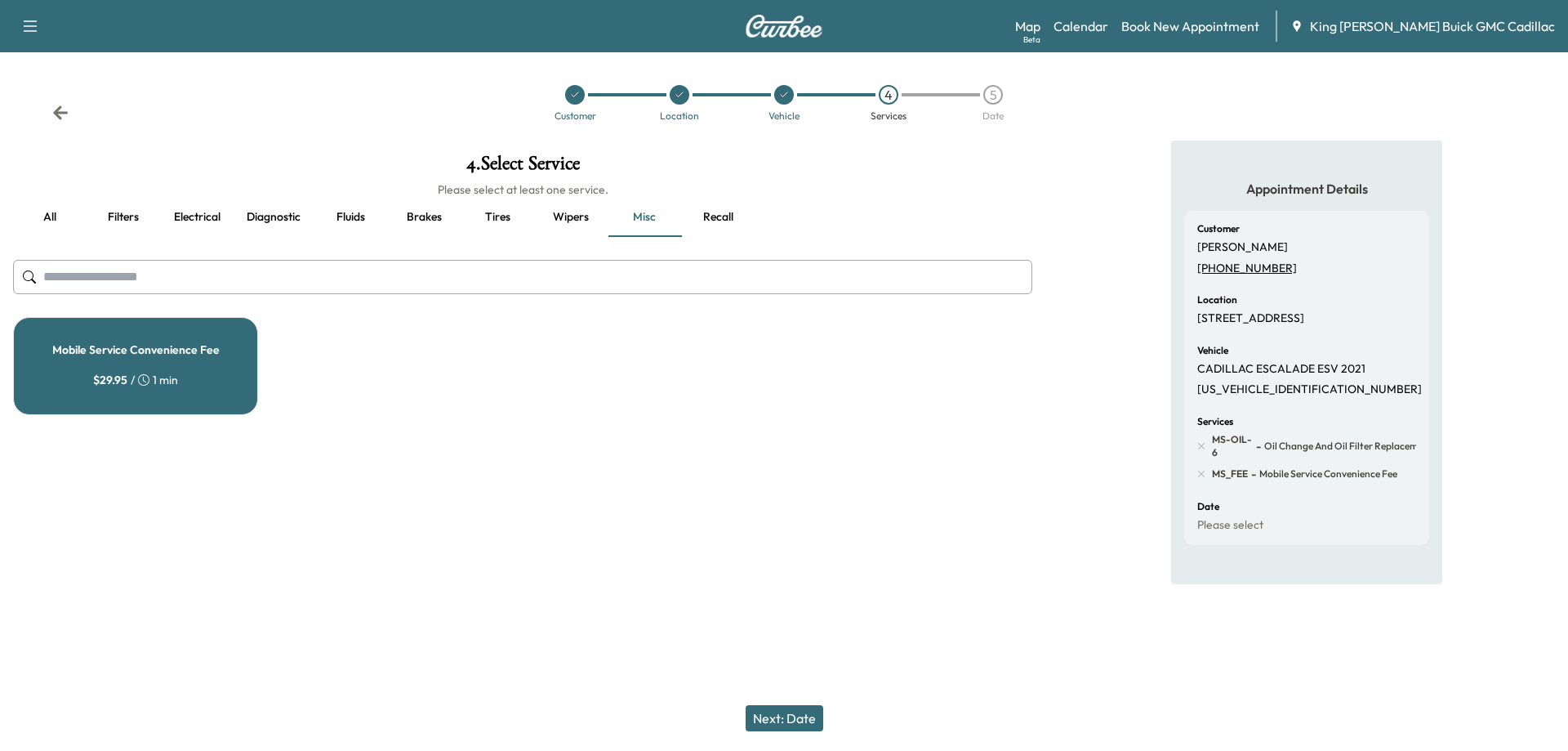
click at [786, 730] on button "Next: Date" at bounding box center [784, 718] width 77 height 26
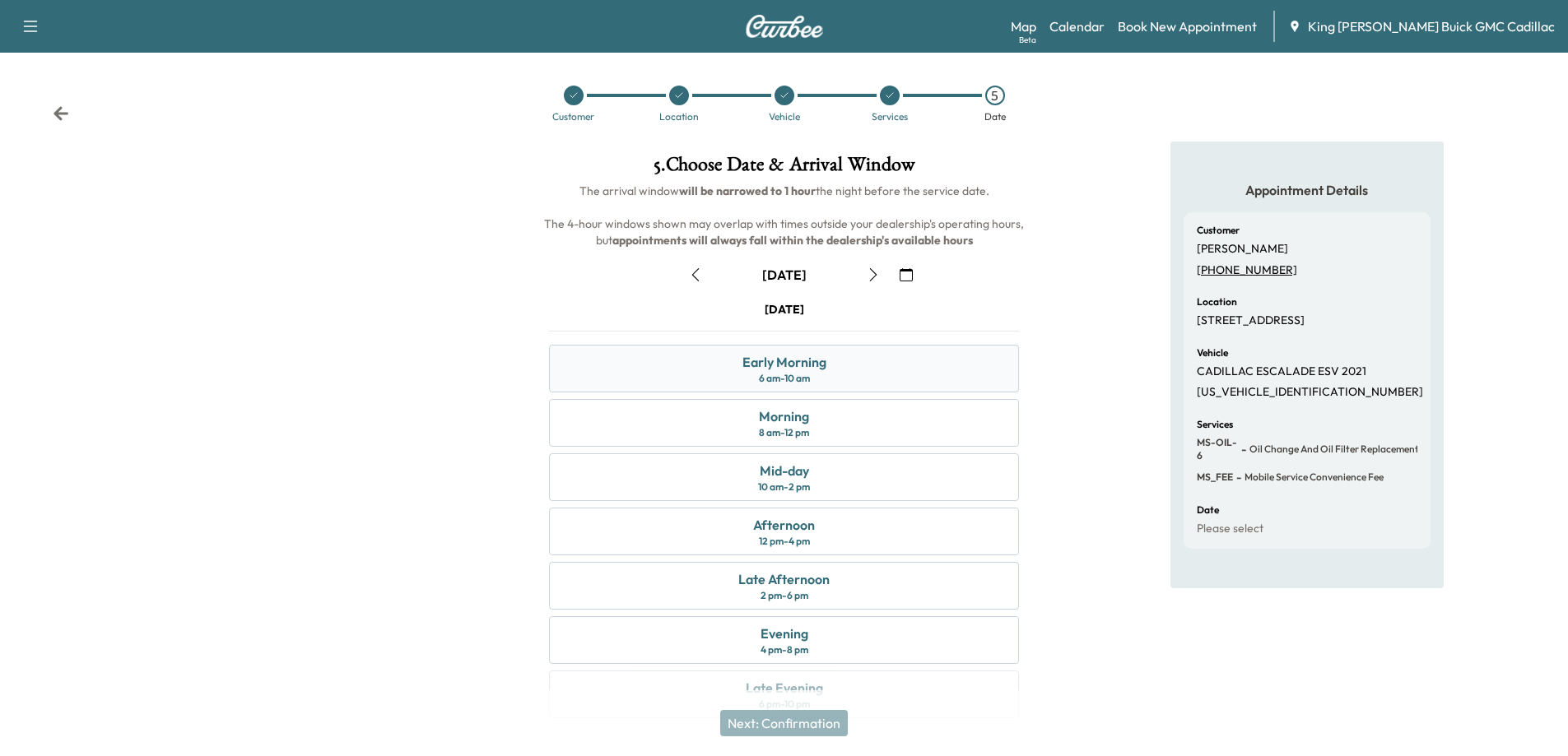
click at [677, 376] on div "Early Morning 6 am - 10 am" at bounding box center [784, 368] width 470 height 48
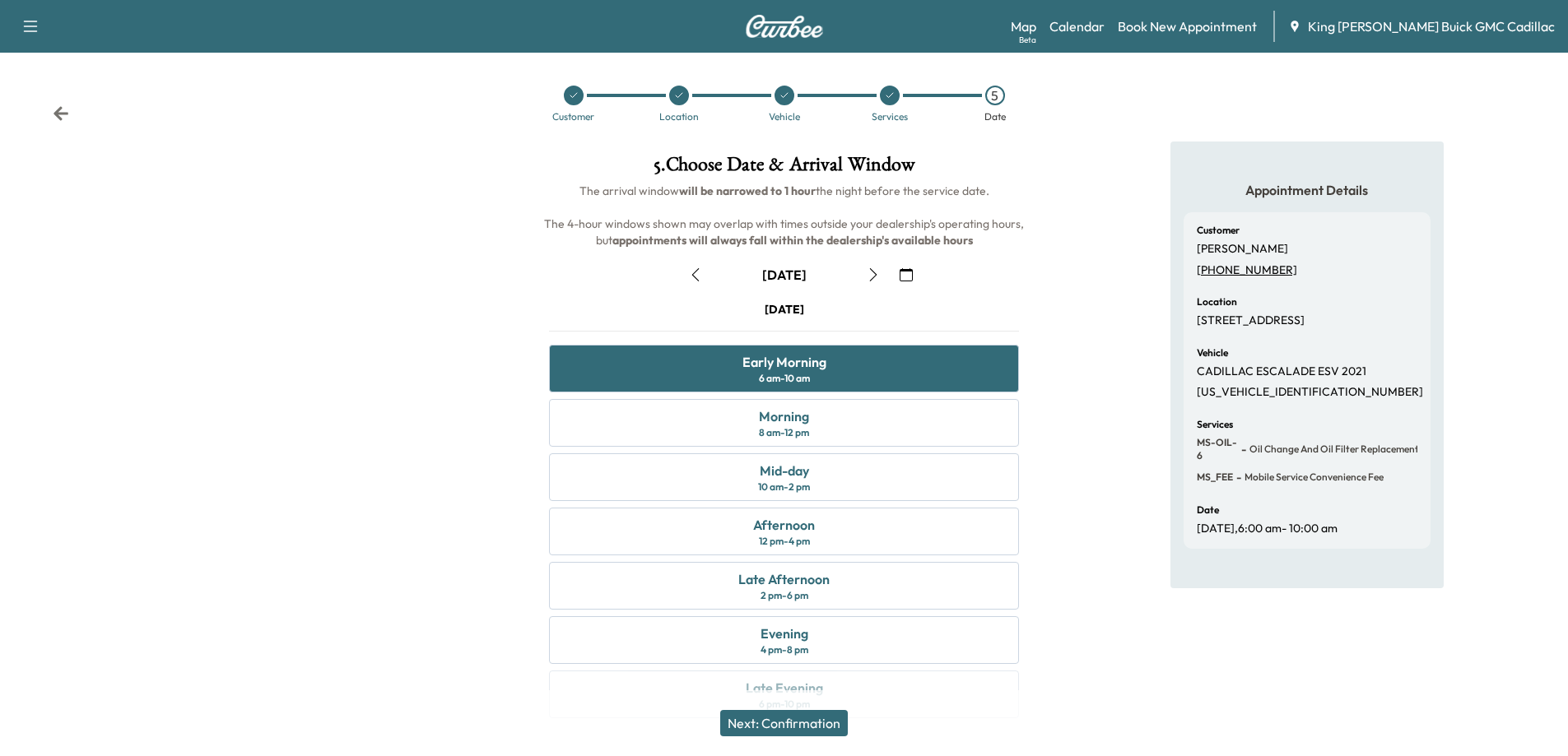
click at [842, 717] on button "Next: Confirmation" at bounding box center [784, 723] width 128 height 26
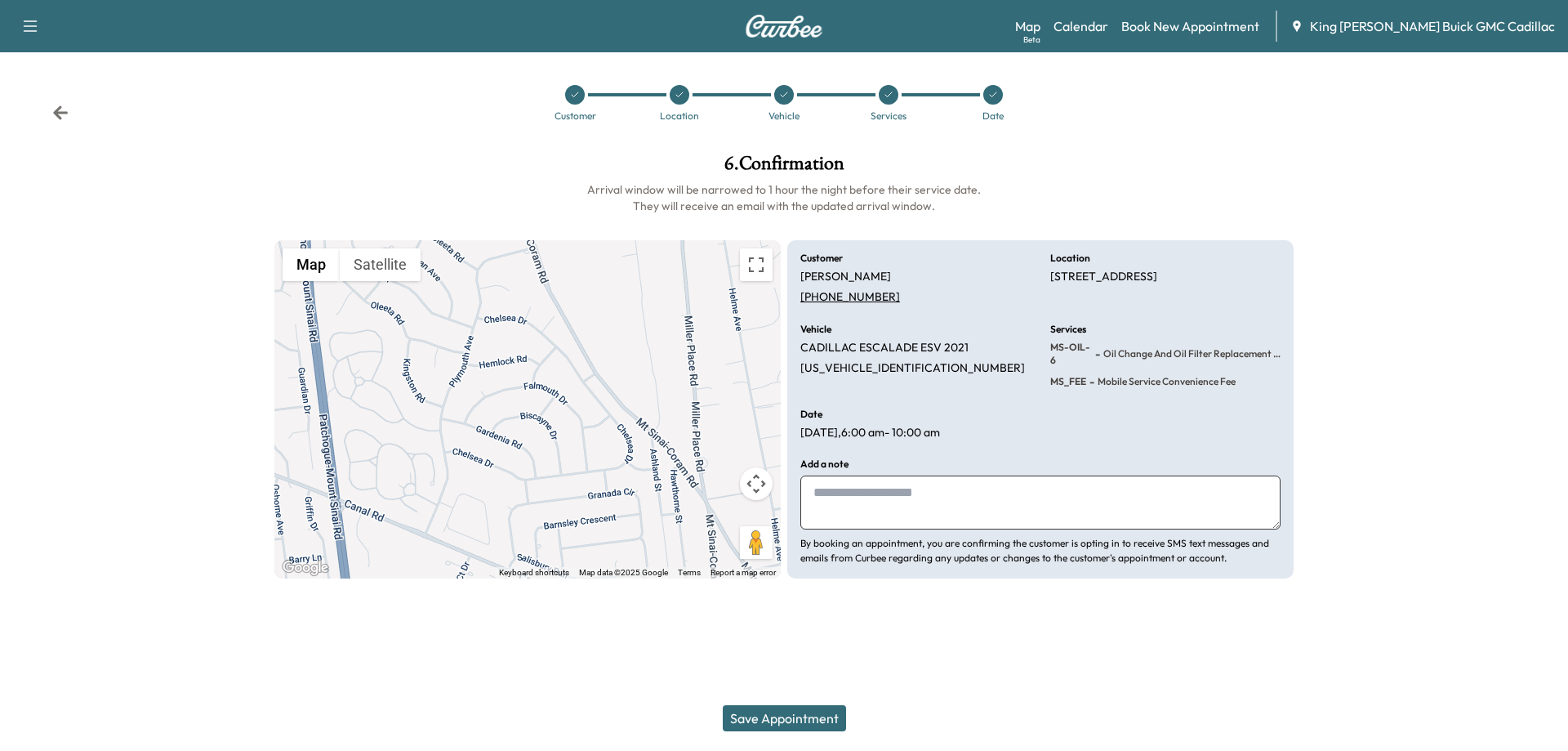
click at [823, 712] on button "Save Appointment" at bounding box center [784, 718] width 123 height 26
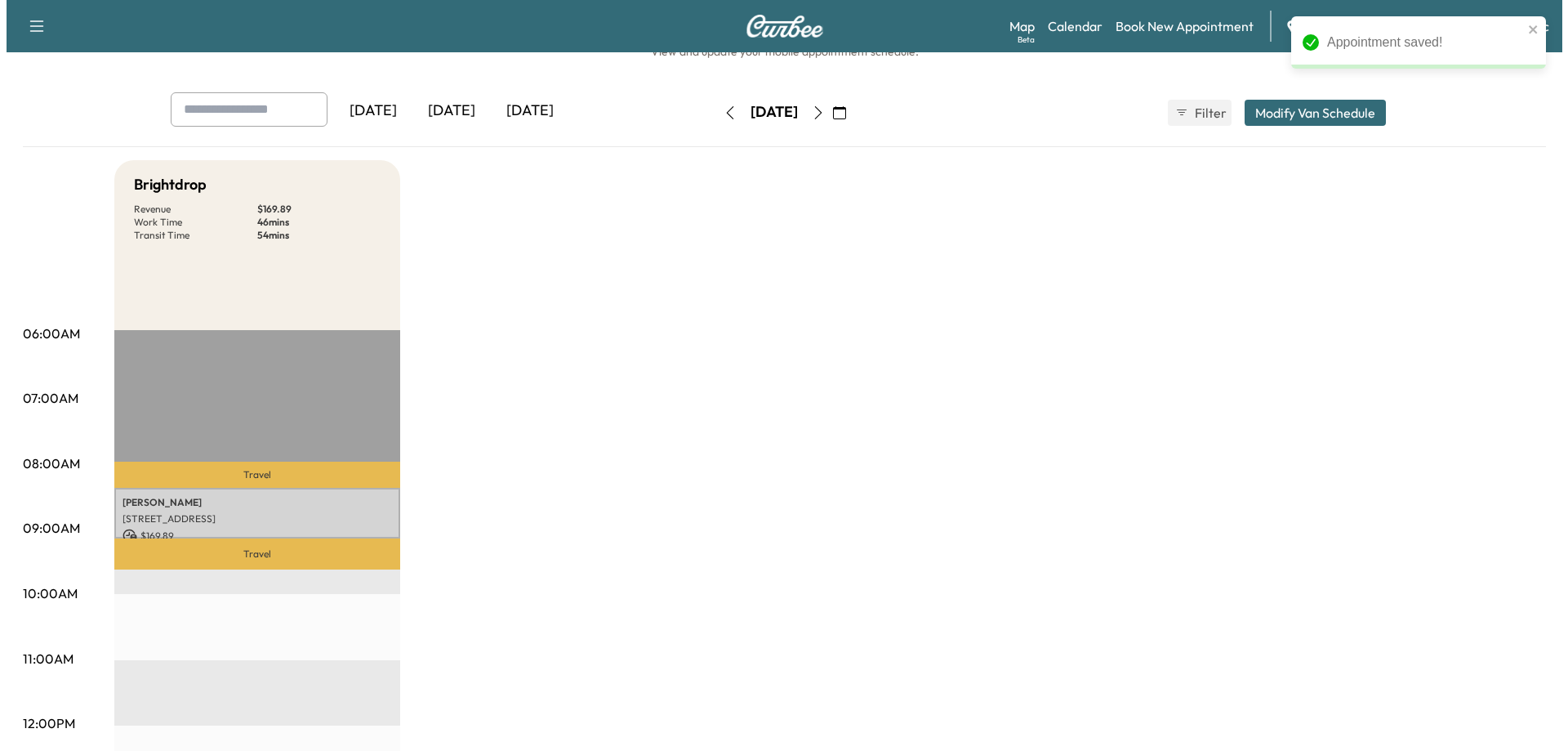
scroll to position [81, 0]
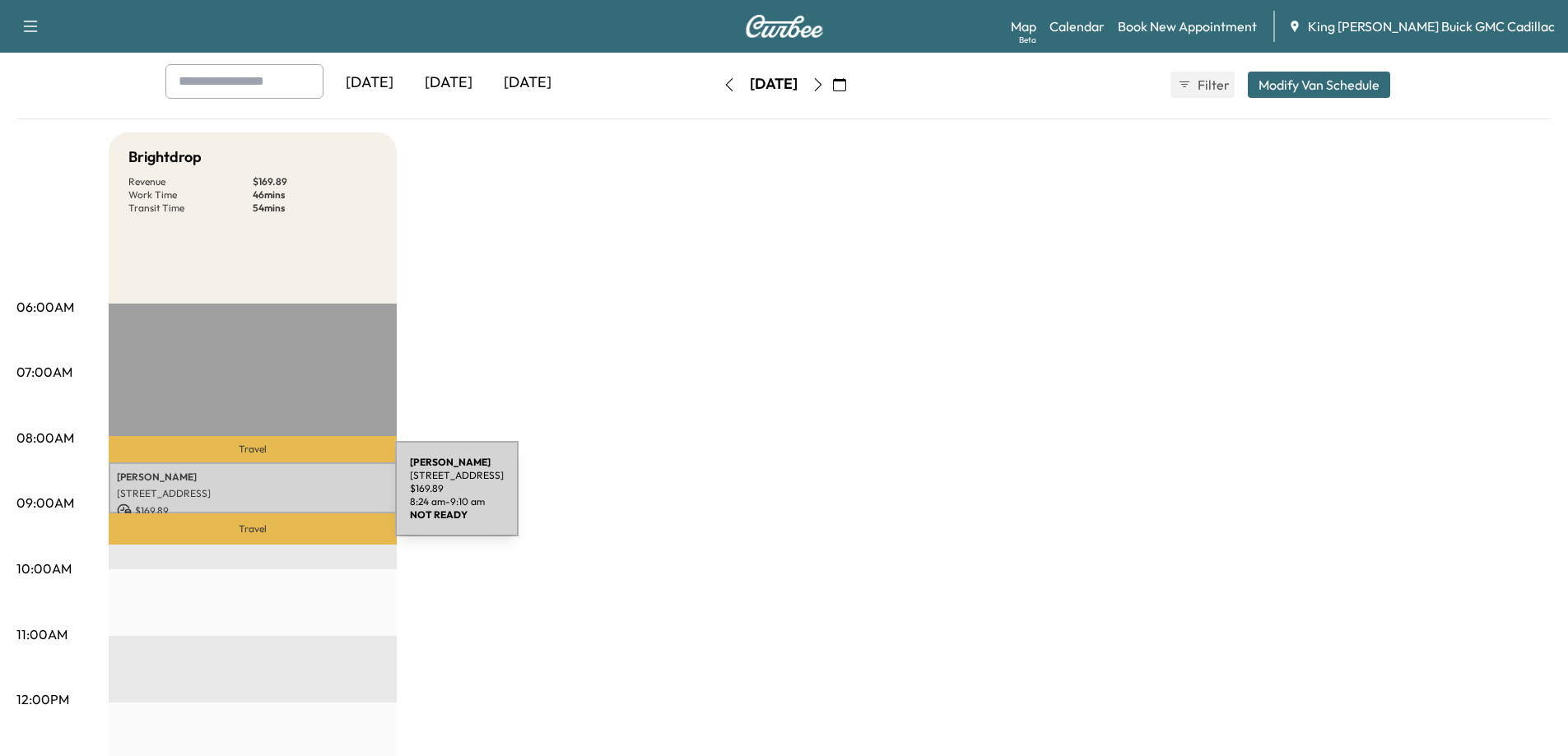
click at [271, 498] on p "[STREET_ADDRESS]" at bounding box center [253, 493] width 271 height 13
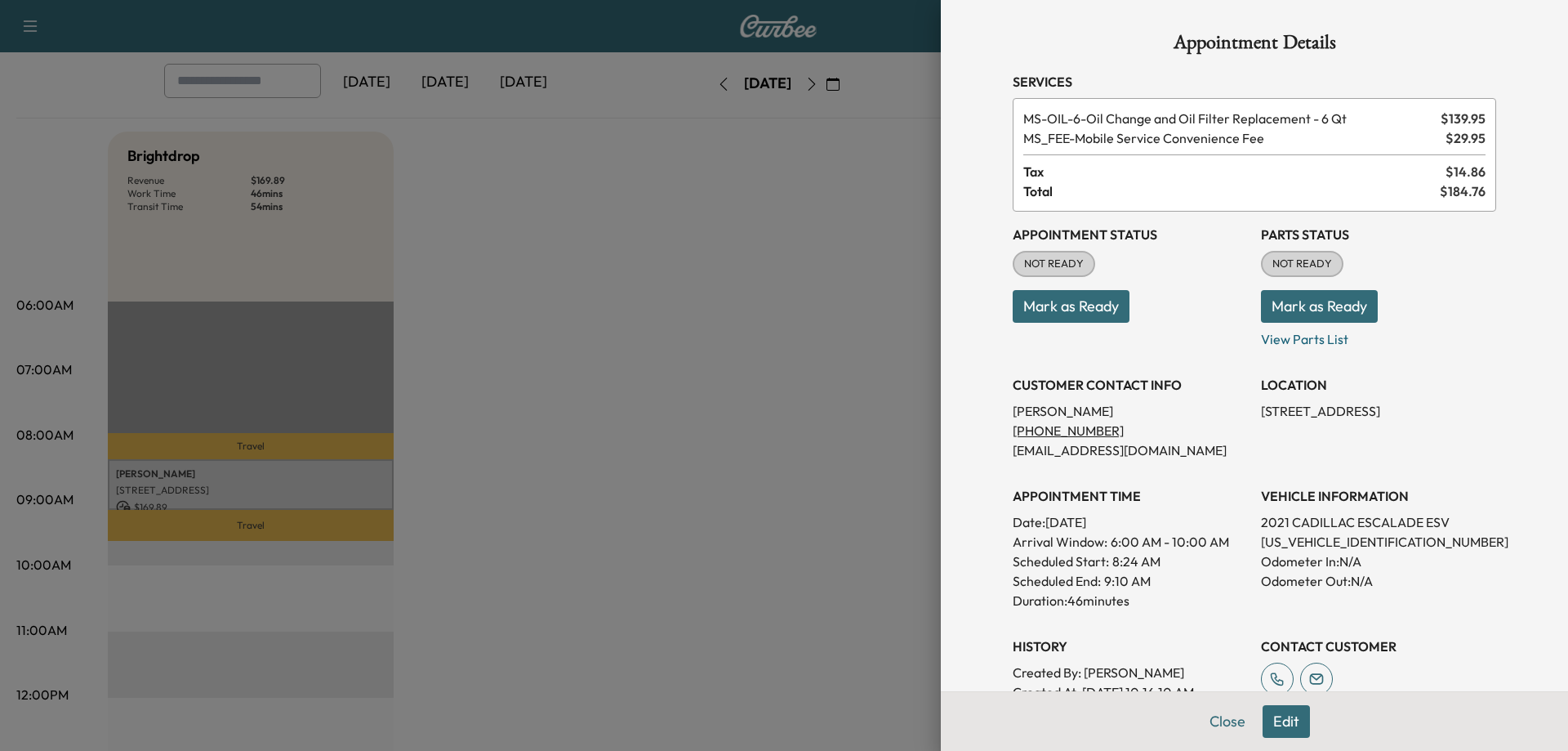
click at [678, 451] on div at bounding box center [784, 375] width 1568 height 751
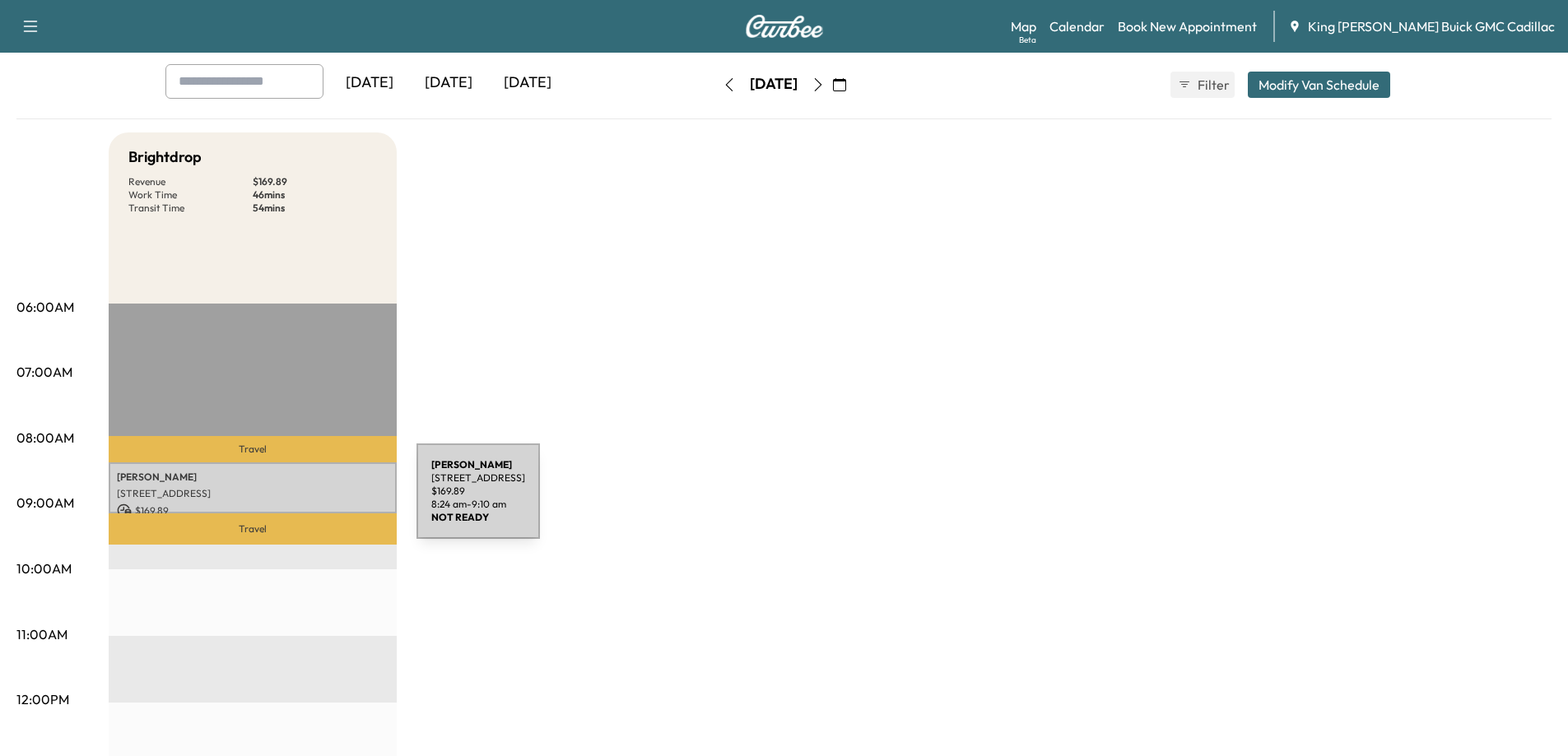
click at [293, 501] on div "SYED [STREET_ADDRESS] $ 169.89 8:24 am - 9:10 am" at bounding box center [252, 488] width 288 height 51
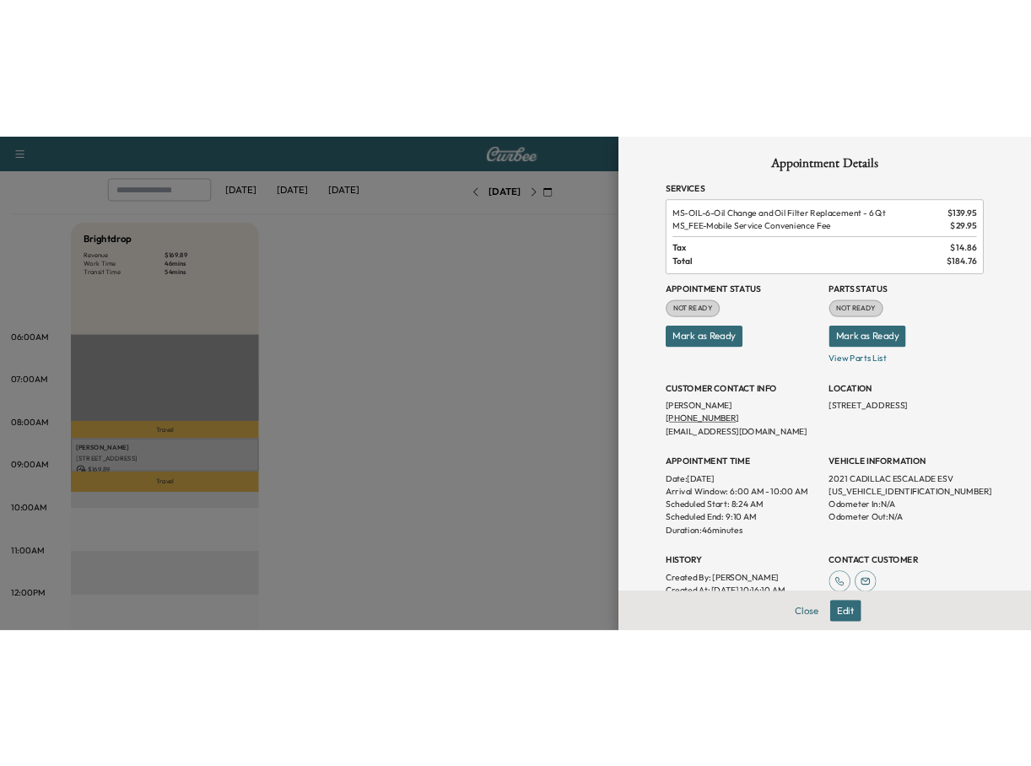
scroll to position [0, 0]
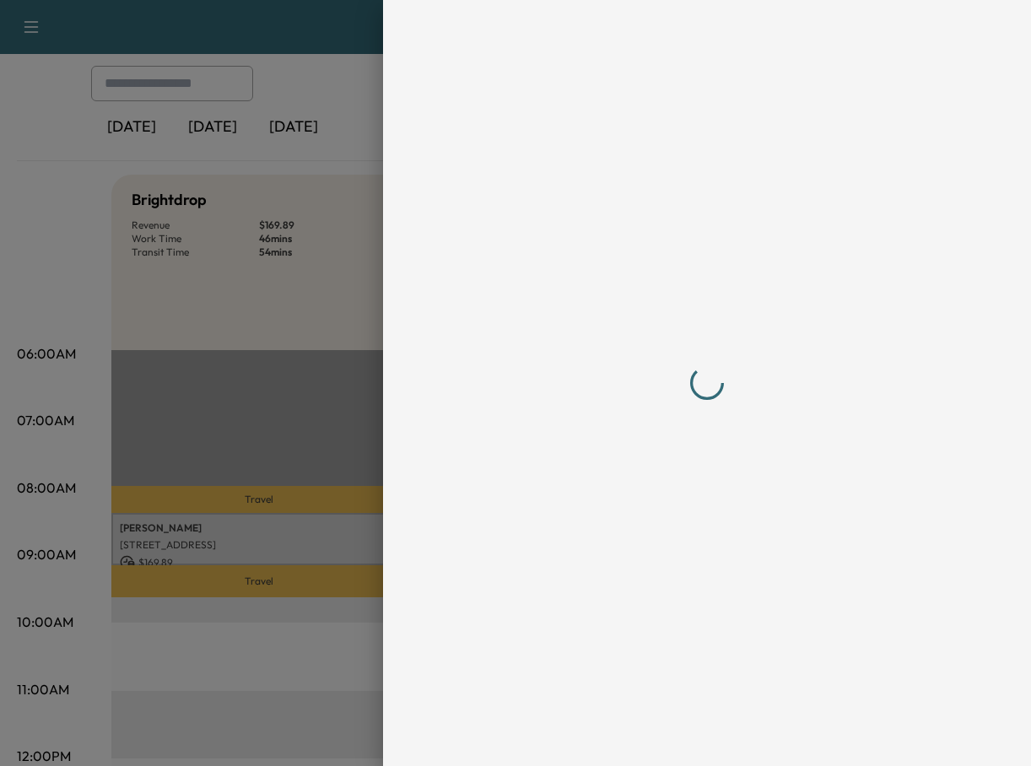
click at [676, 471] on div at bounding box center [706, 383] width 499 height 698
click at [616, 408] on div at bounding box center [706, 383] width 499 height 698
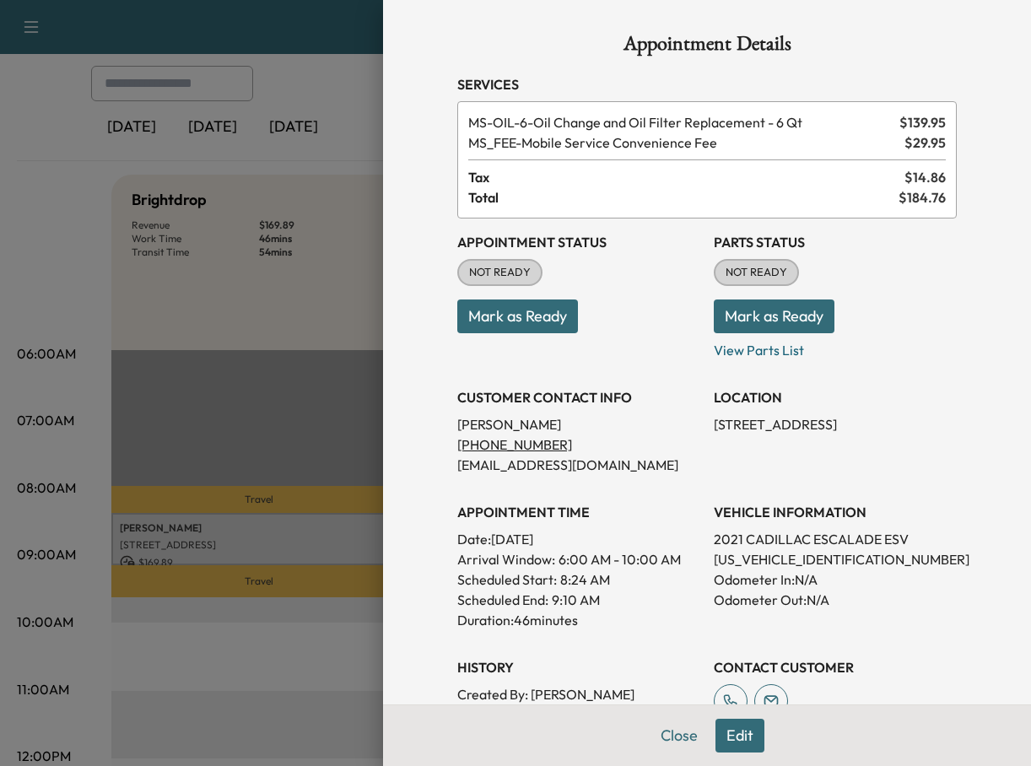
click at [77, 314] on div at bounding box center [515, 383] width 1031 height 766
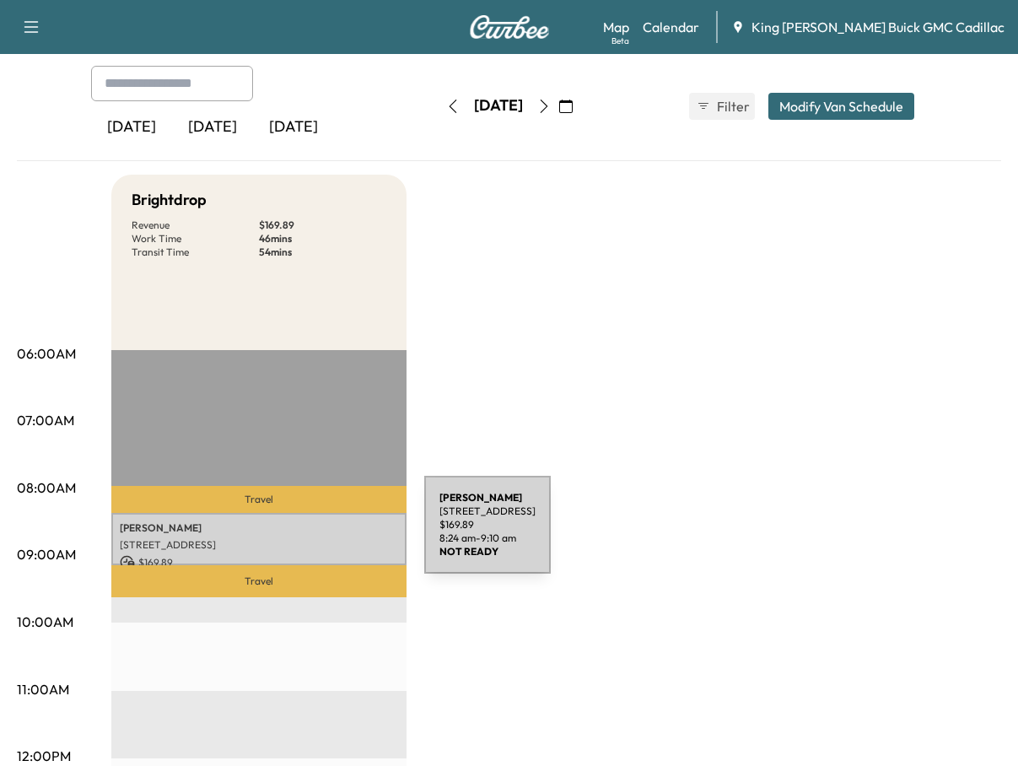
click at [297, 535] on div "SYED [STREET_ADDRESS] $ 169.89 8:24 am - 9:10 am" at bounding box center [258, 539] width 295 height 52
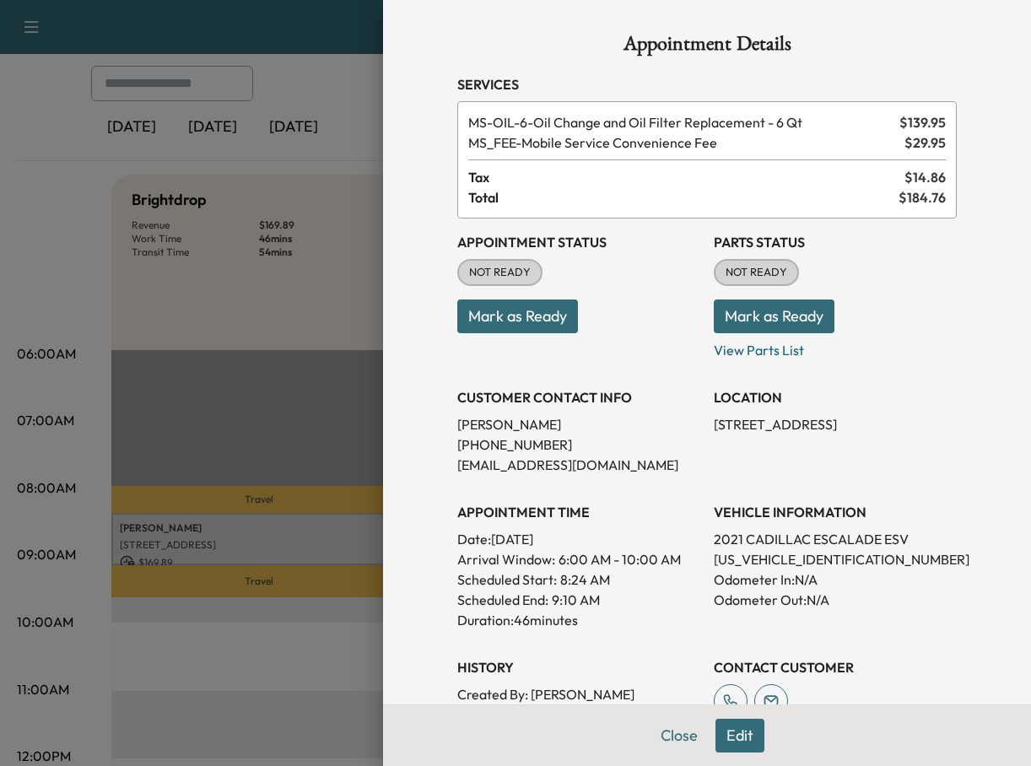
click at [747, 735] on button "Edit" at bounding box center [739, 736] width 49 height 34
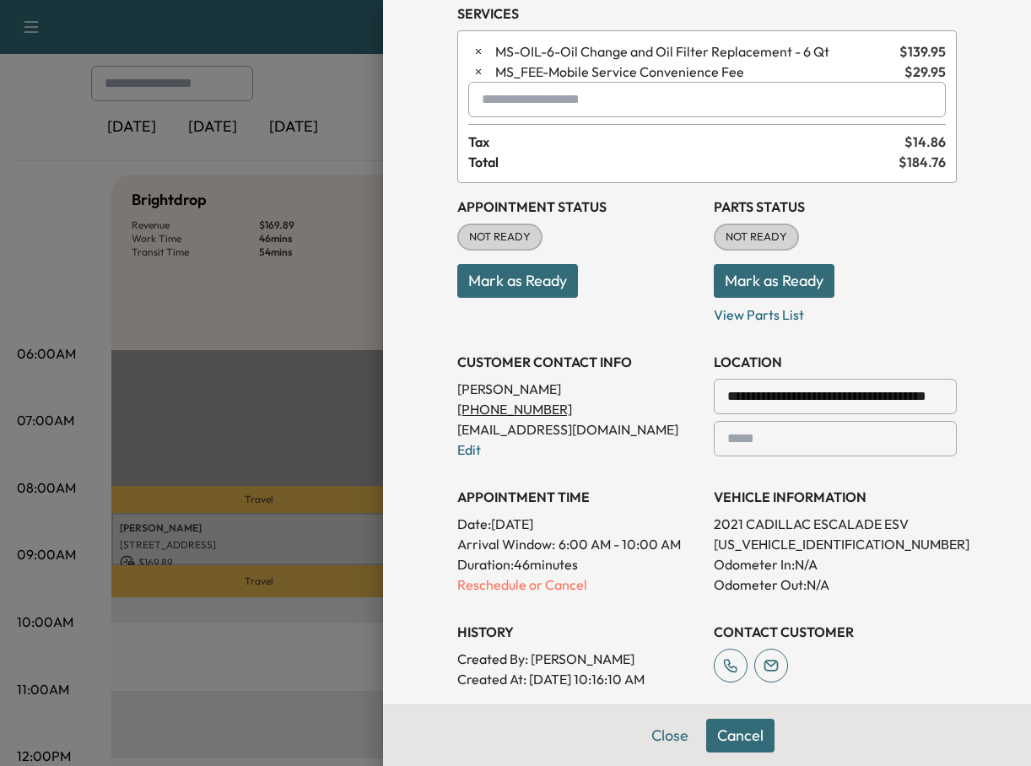
scroll to position [169, 0]
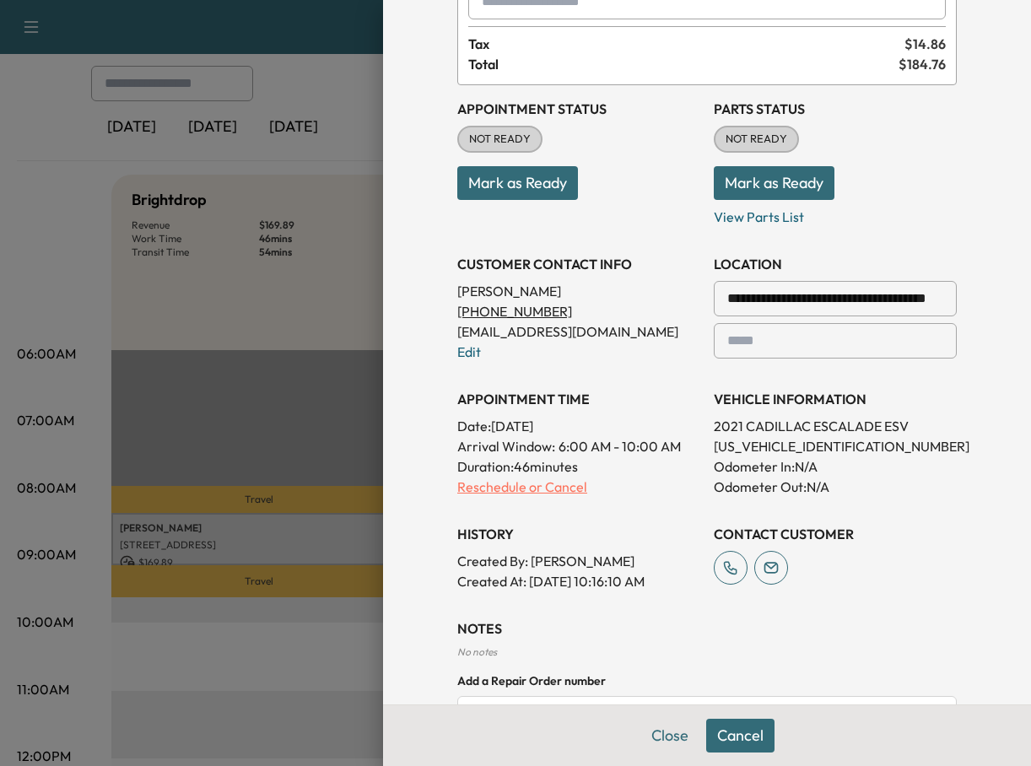
click at [511, 485] on p "Reschedule or Cancel" at bounding box center [578, 486] width 243 height 20
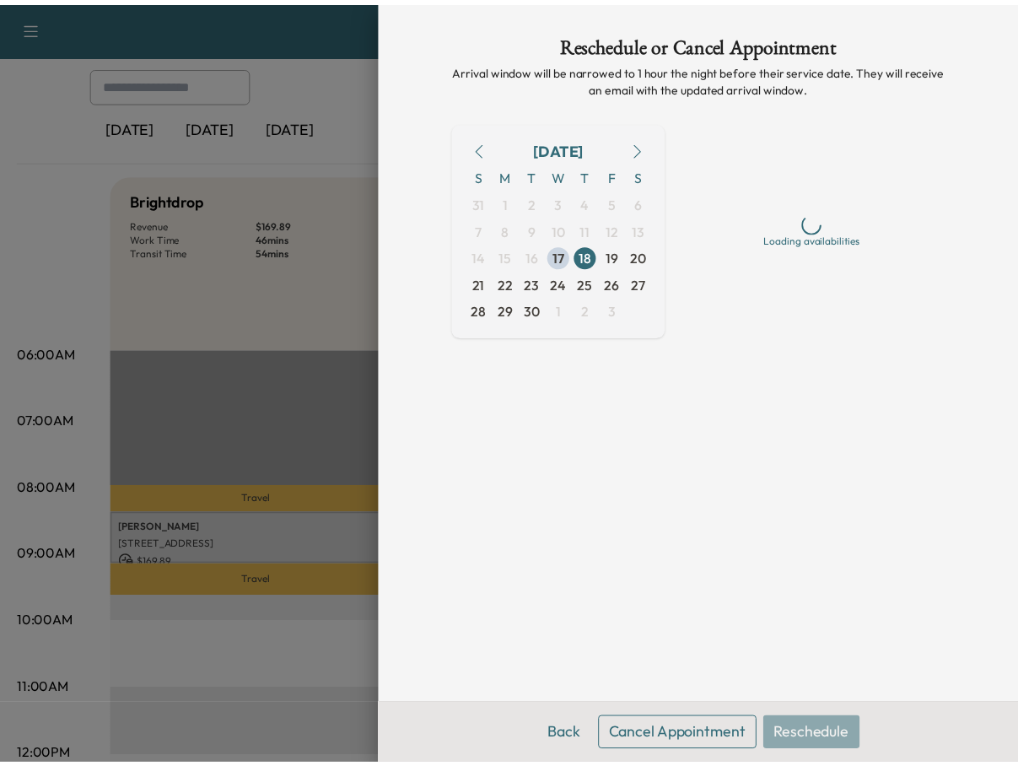
scroll to position [0, 0]
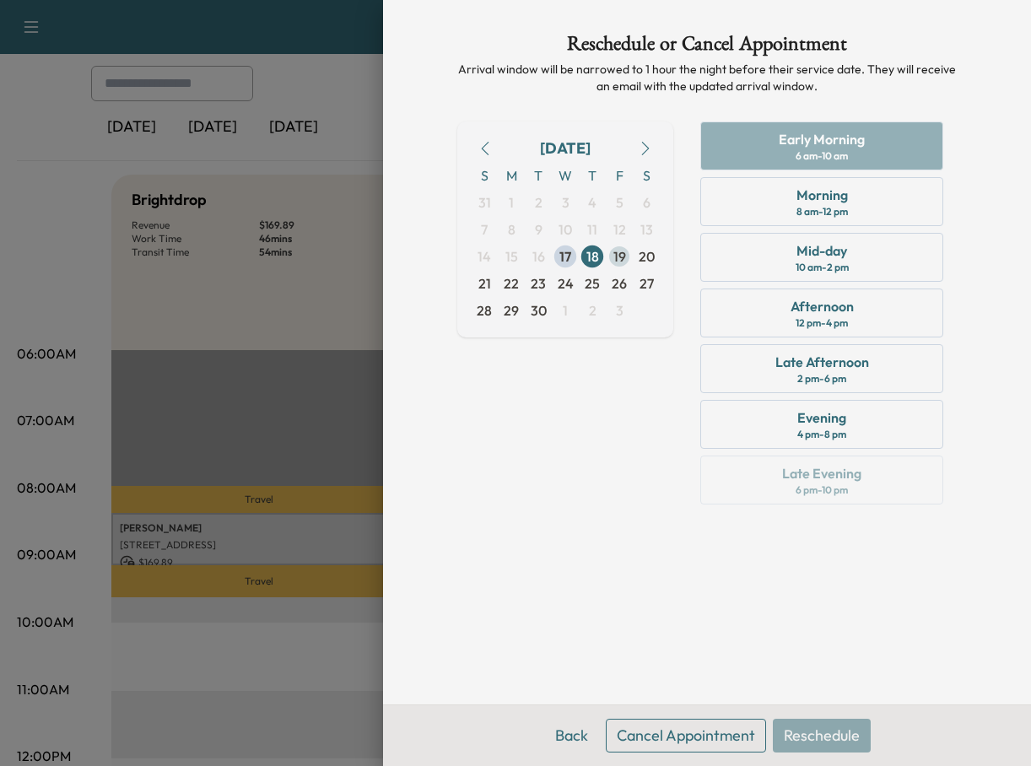
click at [616, 260] on span "19" at bounding box center [619, 256] width 13 height 20
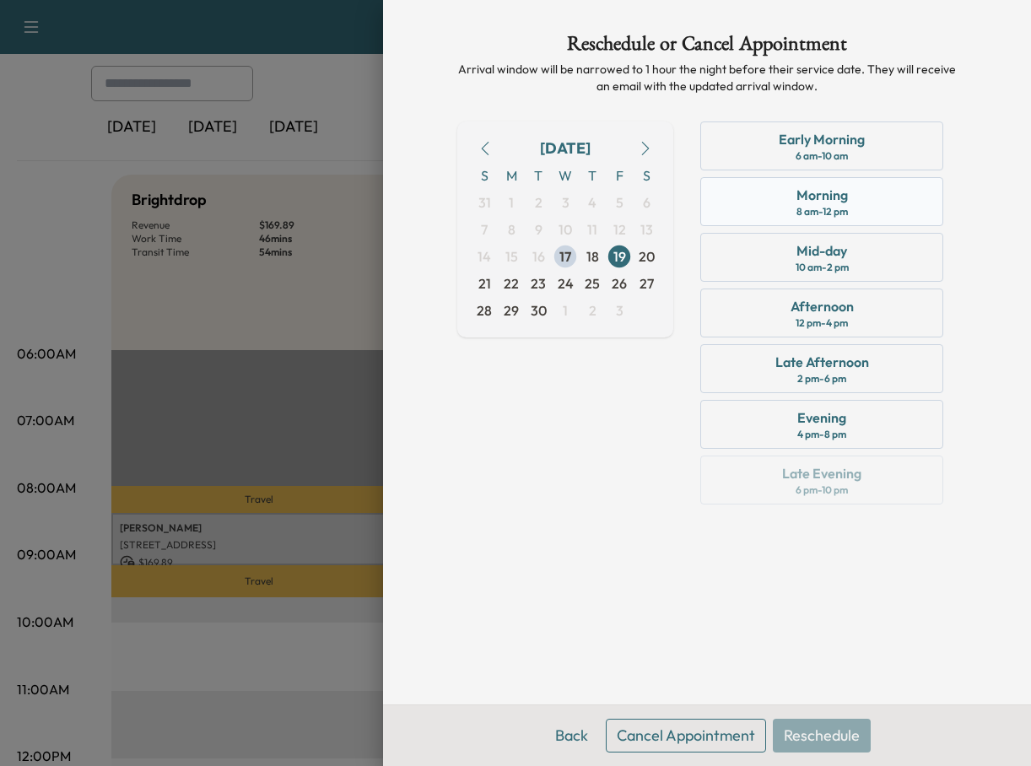
click at [771, 217] on div "Morning 8 am - 12 pm" at bounding box center [821, 201] width 243 height 49
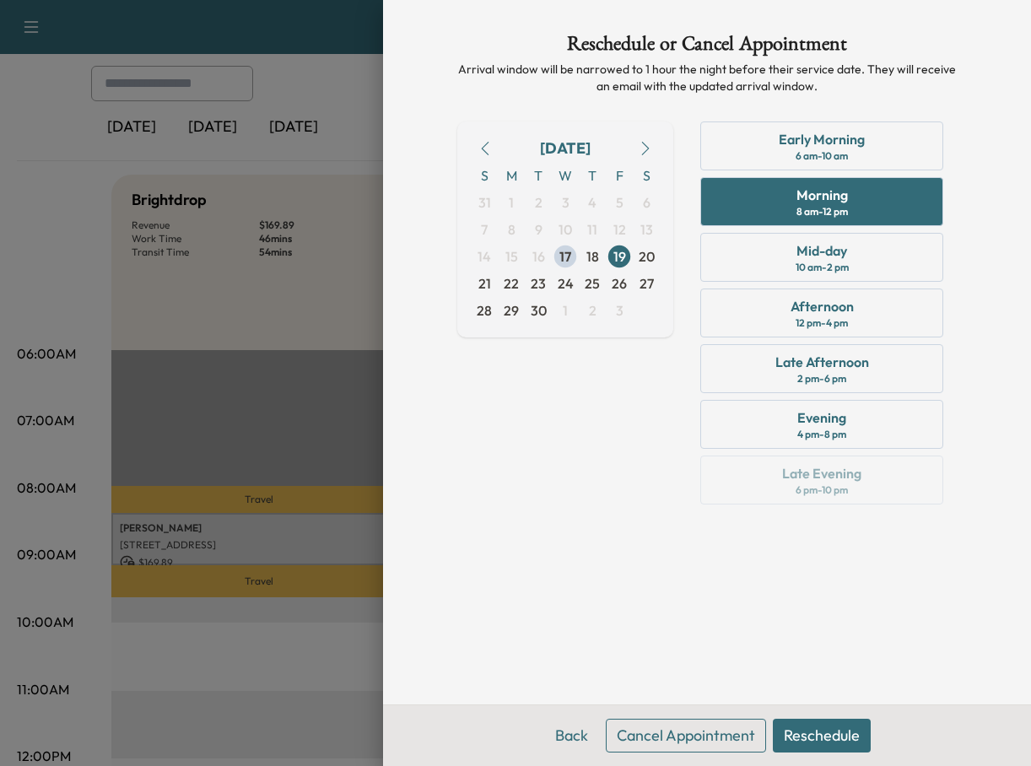
click at [814, 734] on button "Reschedule" at bounding box center [821, 736] width 98 height 34
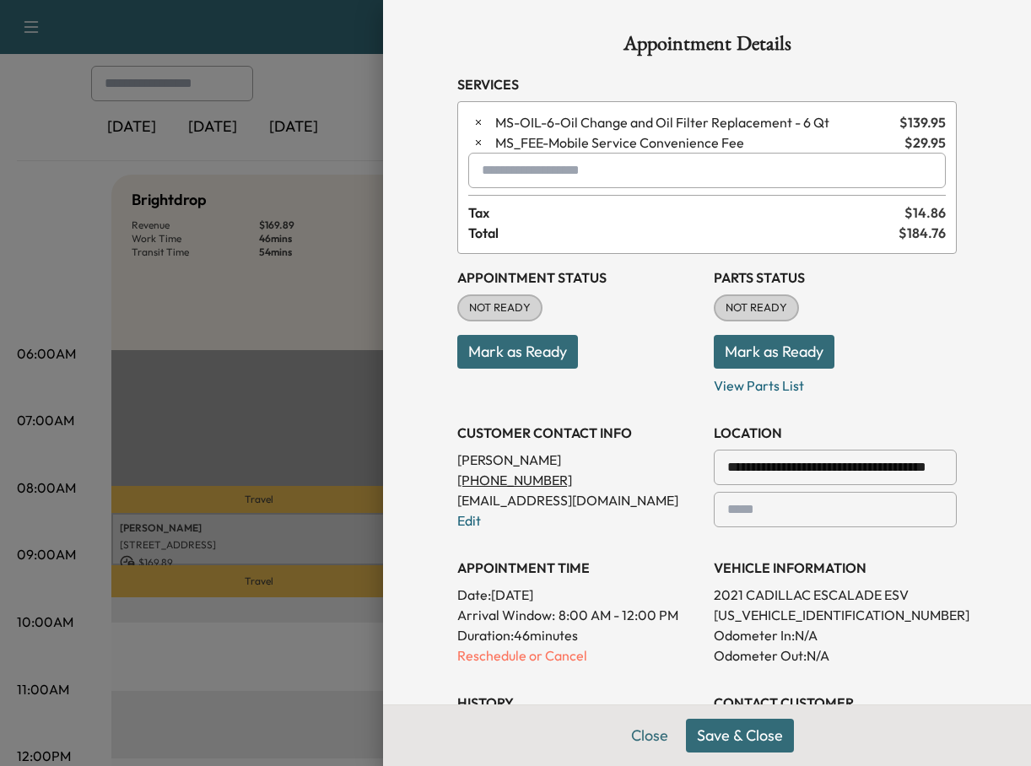
click at [753, 726] on button "Save & Close" at bounding box center [740, 736] width 108 height 34
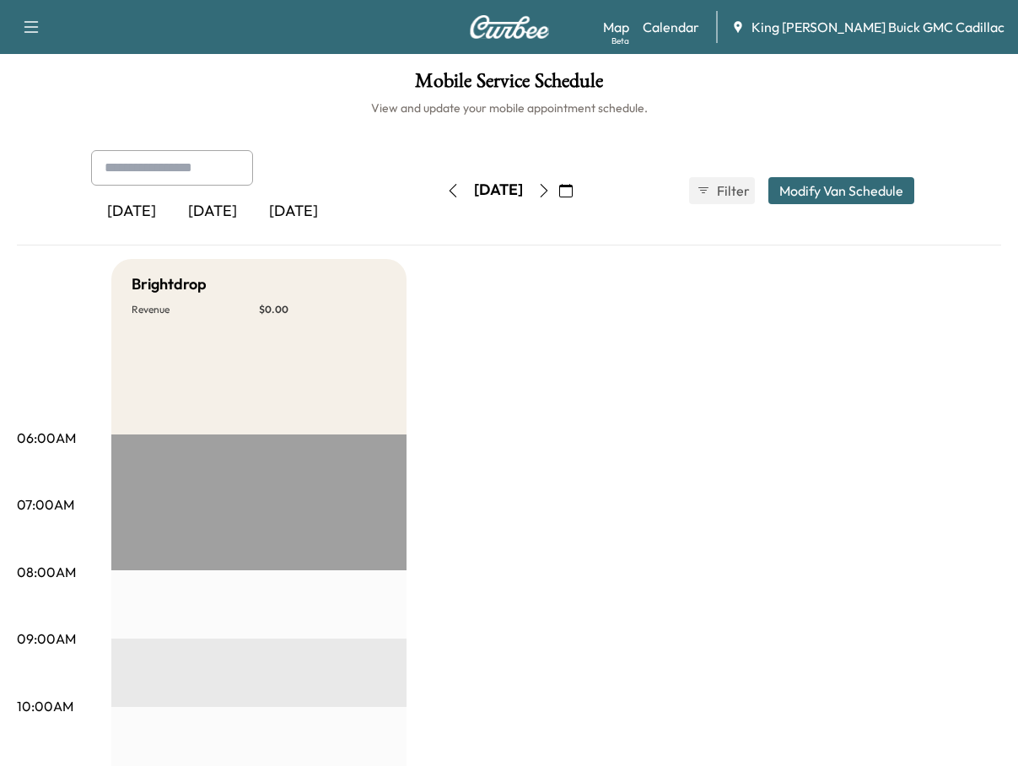
click at [551, 194] on icon "button" at bounding box center [543, 190] width 13 height 13
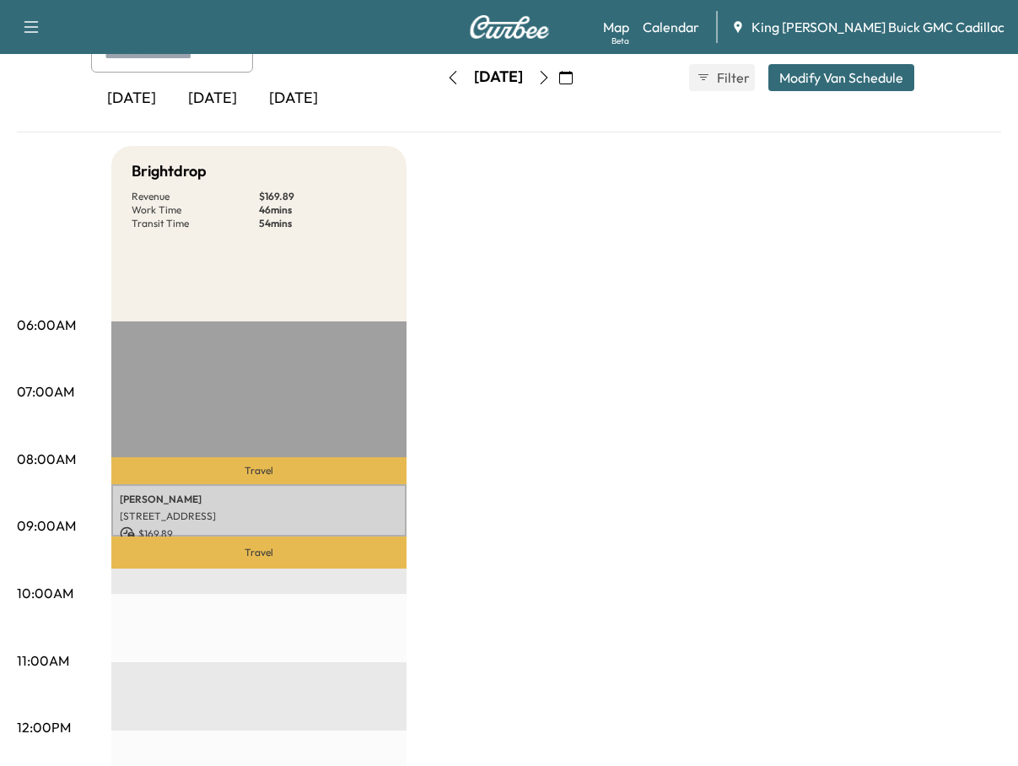
scroll to position [169, 0]
